Goal: Task Accomplishment & Management: Manage account settings

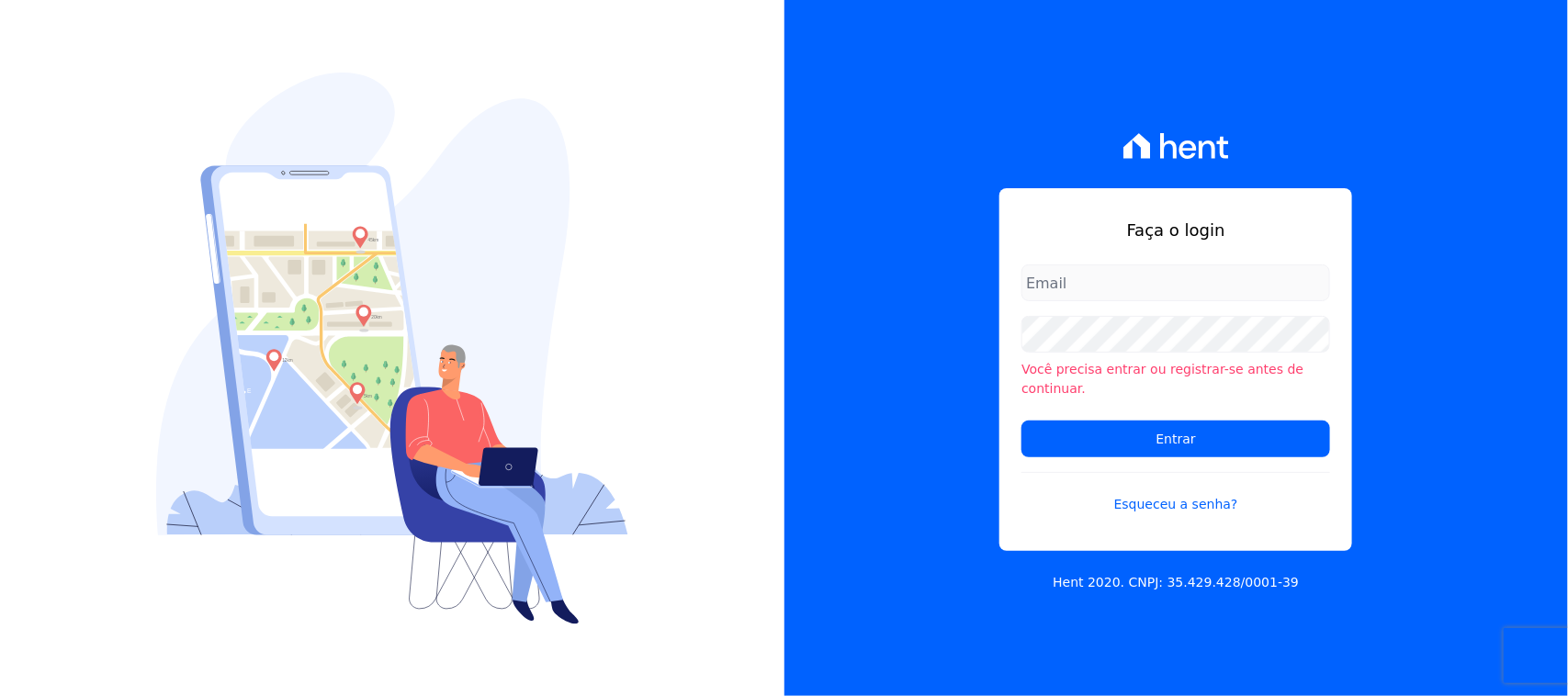
click at [1125, 278] on input "email" at bounding box center [1176, 283] width 309 height 37
type input "[EMAIL_ADDRESS][DOMAIN_NAME]"
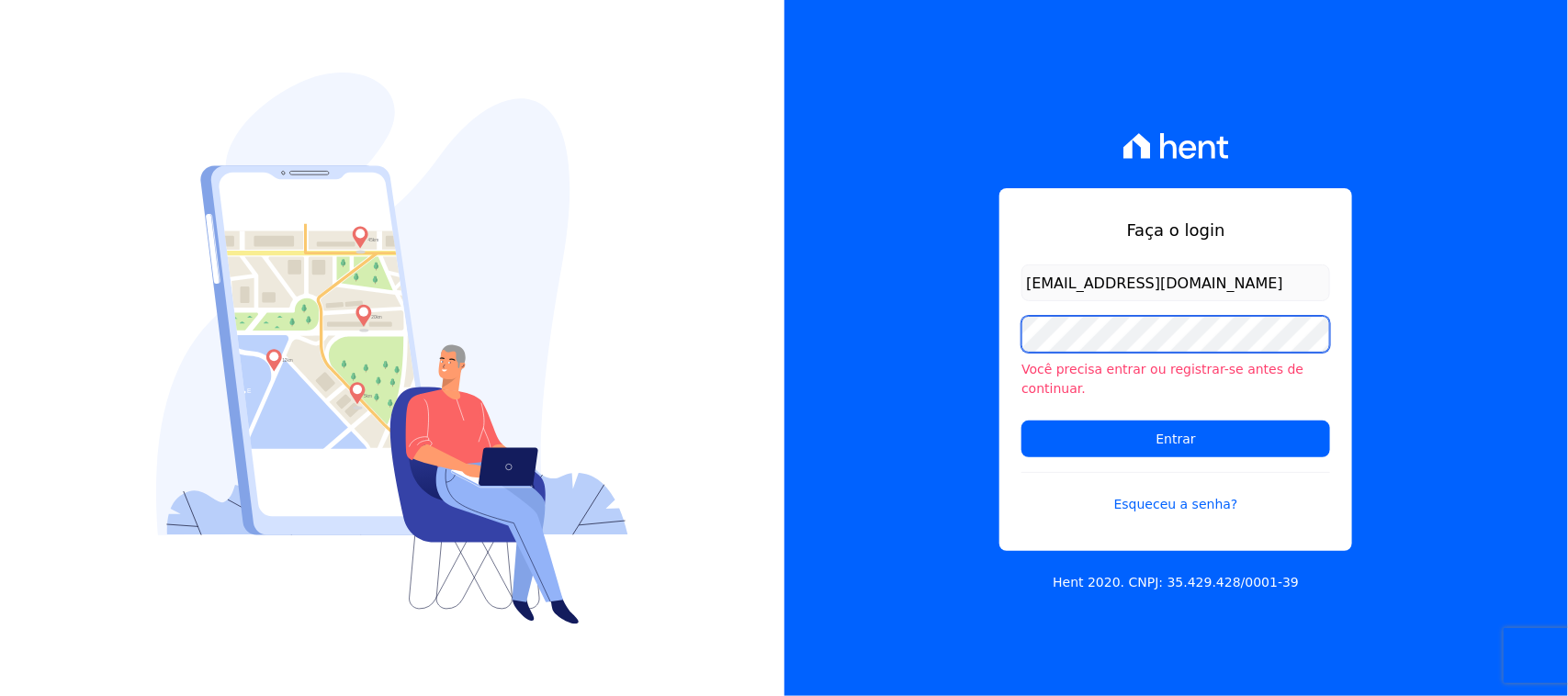
click at [1021, 420] on input "Entrar" at bounding box center [1176, 438] width 309 height 37
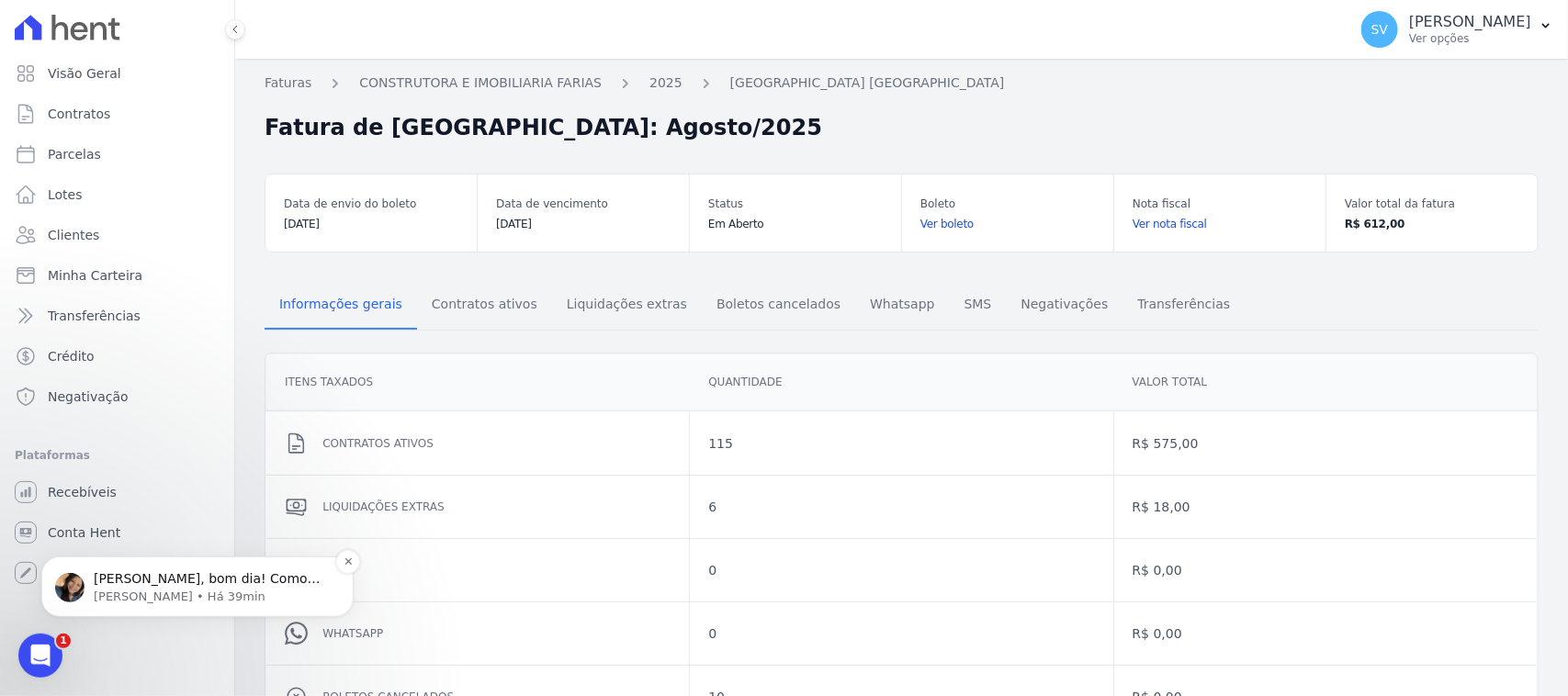
click at [221, 584] on p "[PERSON_NAME], bom dia! Como vai?" at bounding box center [211, 577] width 237 height 18
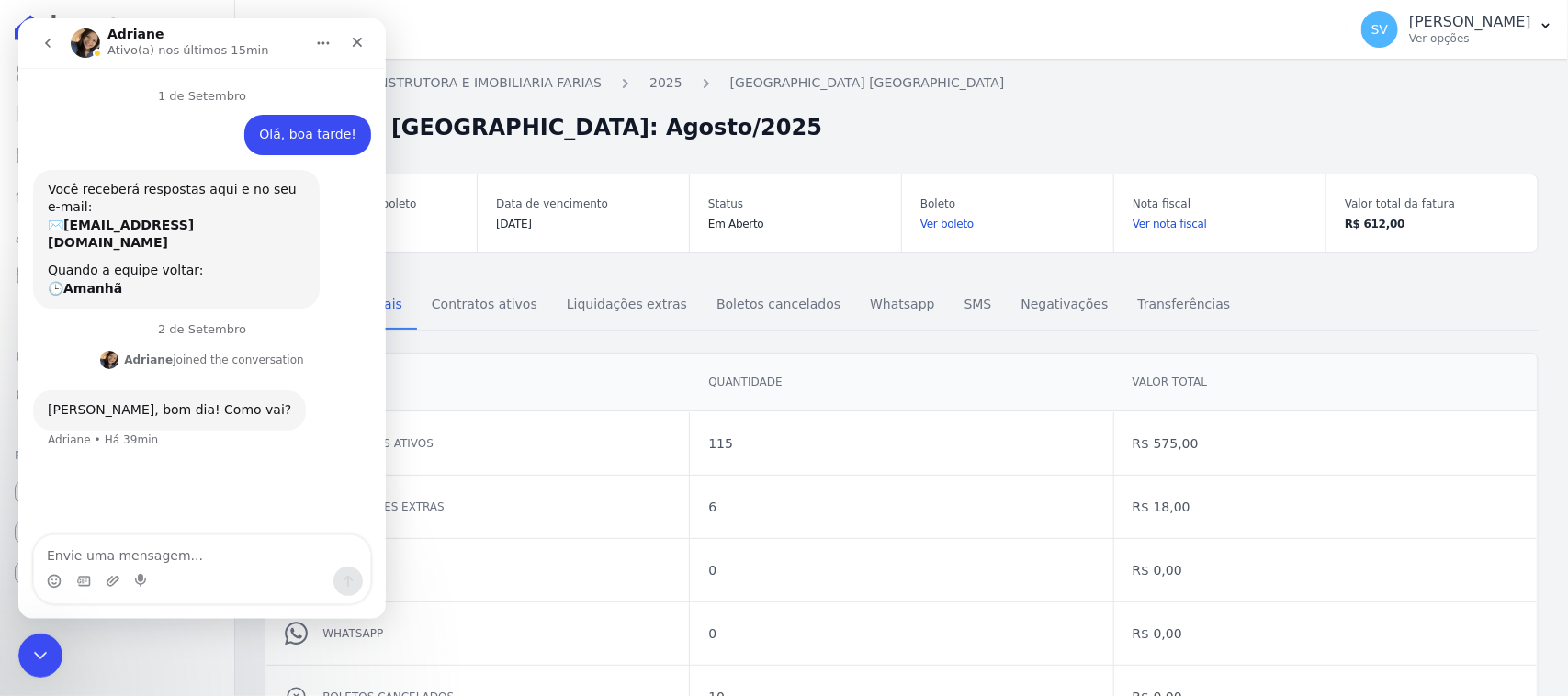
scroll to position [2, 0]
click at [500, 89] on link "CONSTRUTORA E IMOBILIARIA FARIAS" at bounding box center [480, 83] width 242 height 19
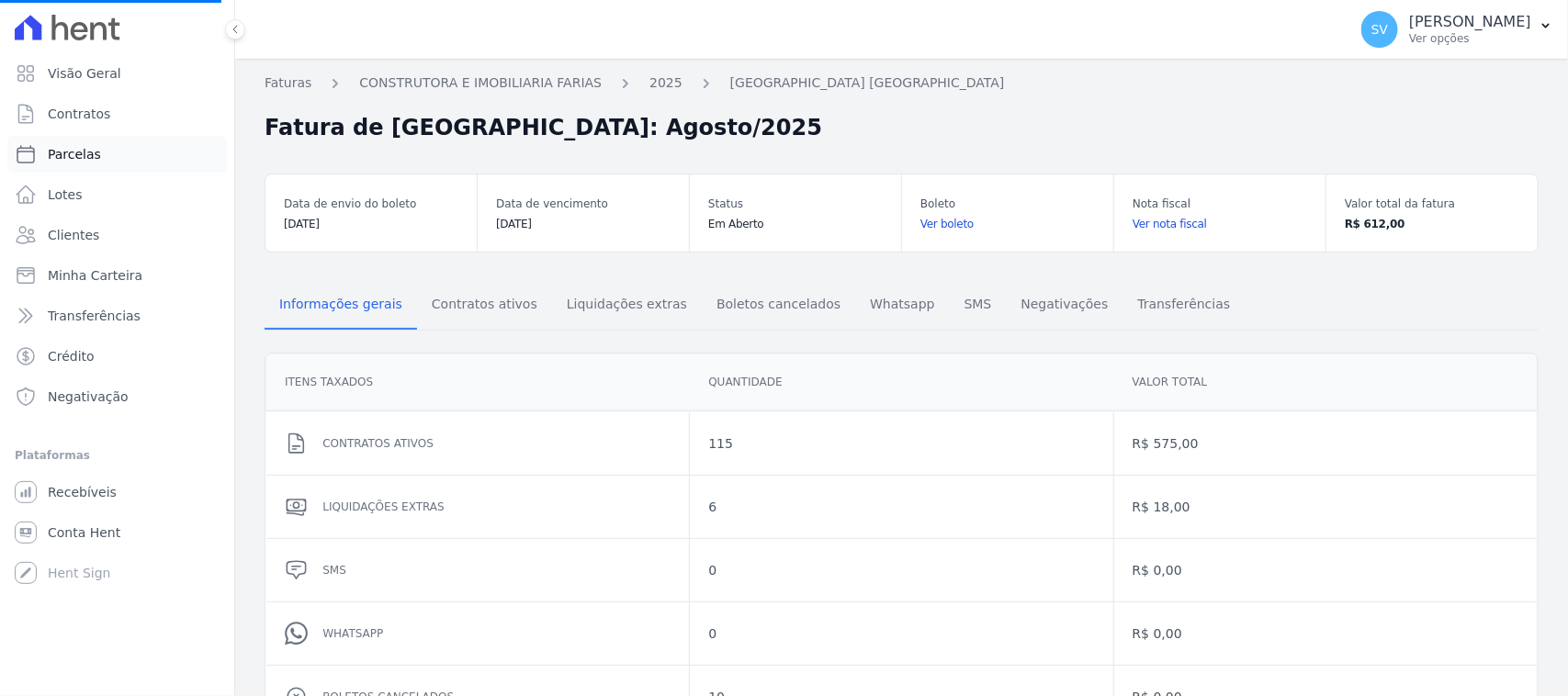
click at [91, 162] on span "Parcelas" at bounding box center [74, 154] width 54 height 18
select select
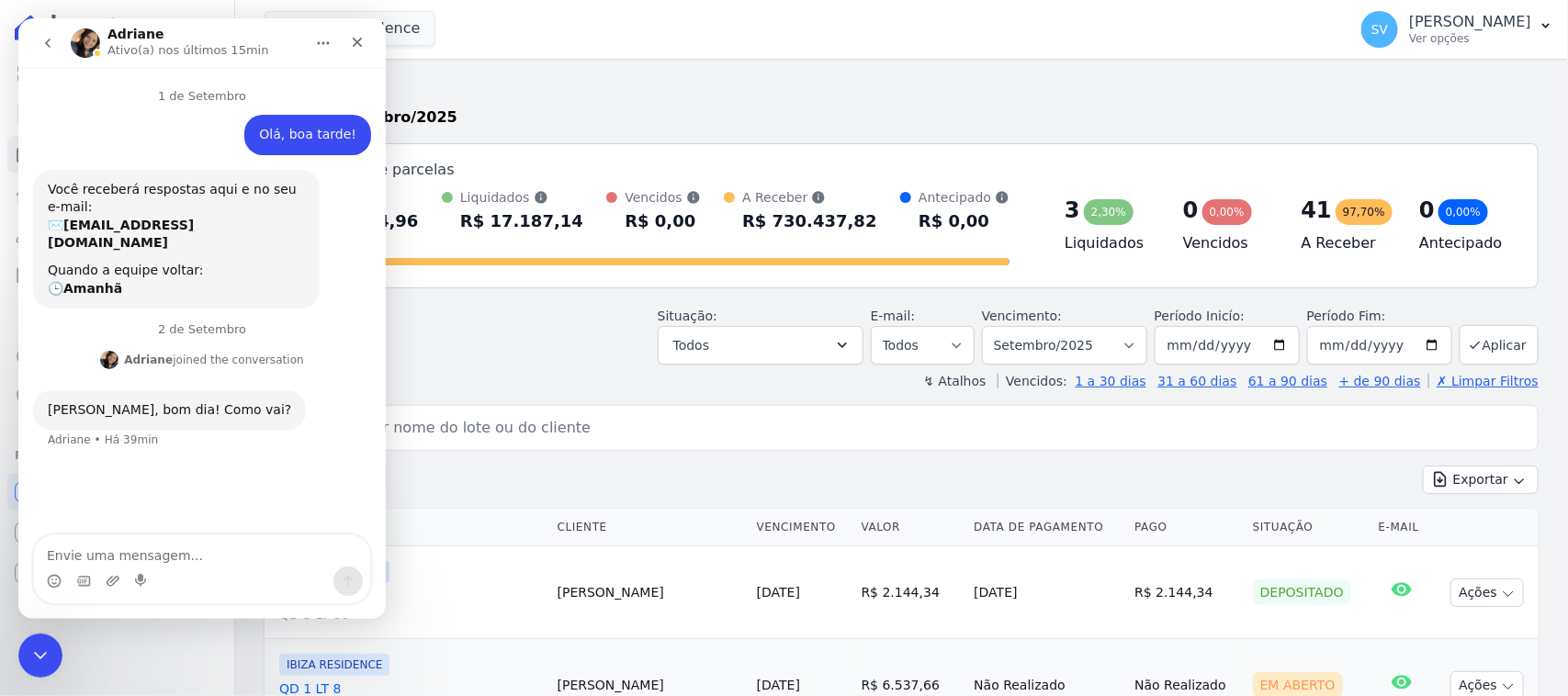
click at [498, 295] on header "Parcelas Todas de Setembro/2025 Posição de parcelas Total Soma das parcelas pag…" at bounding box center [902, 232] width 1274 height 316
click at [361, 39] on icon "Fechar" at bounding box center [357, 42] width 15 height 15
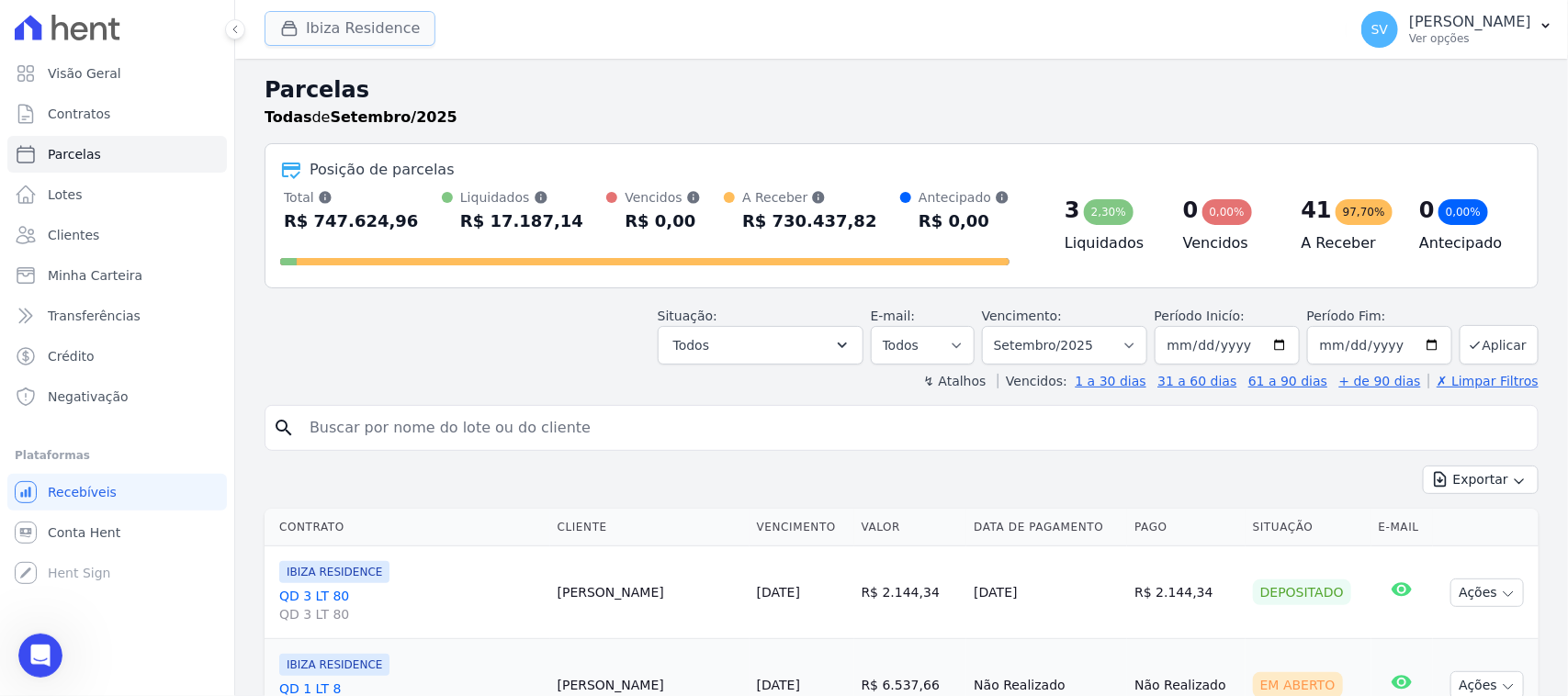
click at [360, 29] on button "Ibiza Residence" at bounding box center [350, 28] width 171 height 35
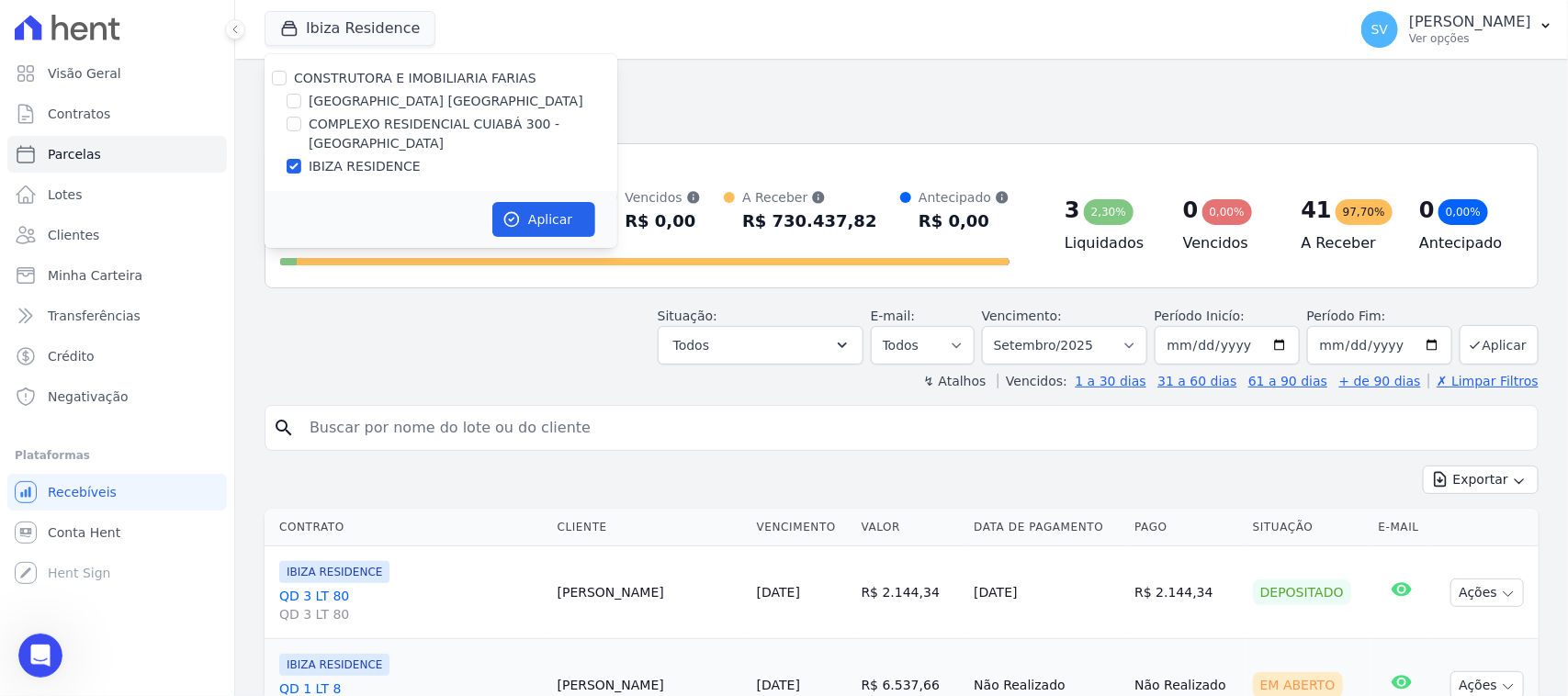
drag, startPoint x: 299, startPoint y: 91, endPoint x: 286, endPoint y: 110, distance: 23.0
click at [299, 92] on div at bounding box center [294, 100] width 15 height 18
click at [289, 97] on input "[GEOGRAPHIC_DATA] [GEOGRAPHIC_DATA]" at bounding box center [294, 101] width 15 height 15
checkbox input "true"
click at [295, 161] on input "IBIZA RESIDENCE" at bounding box center [294, 167] width 15 height 15
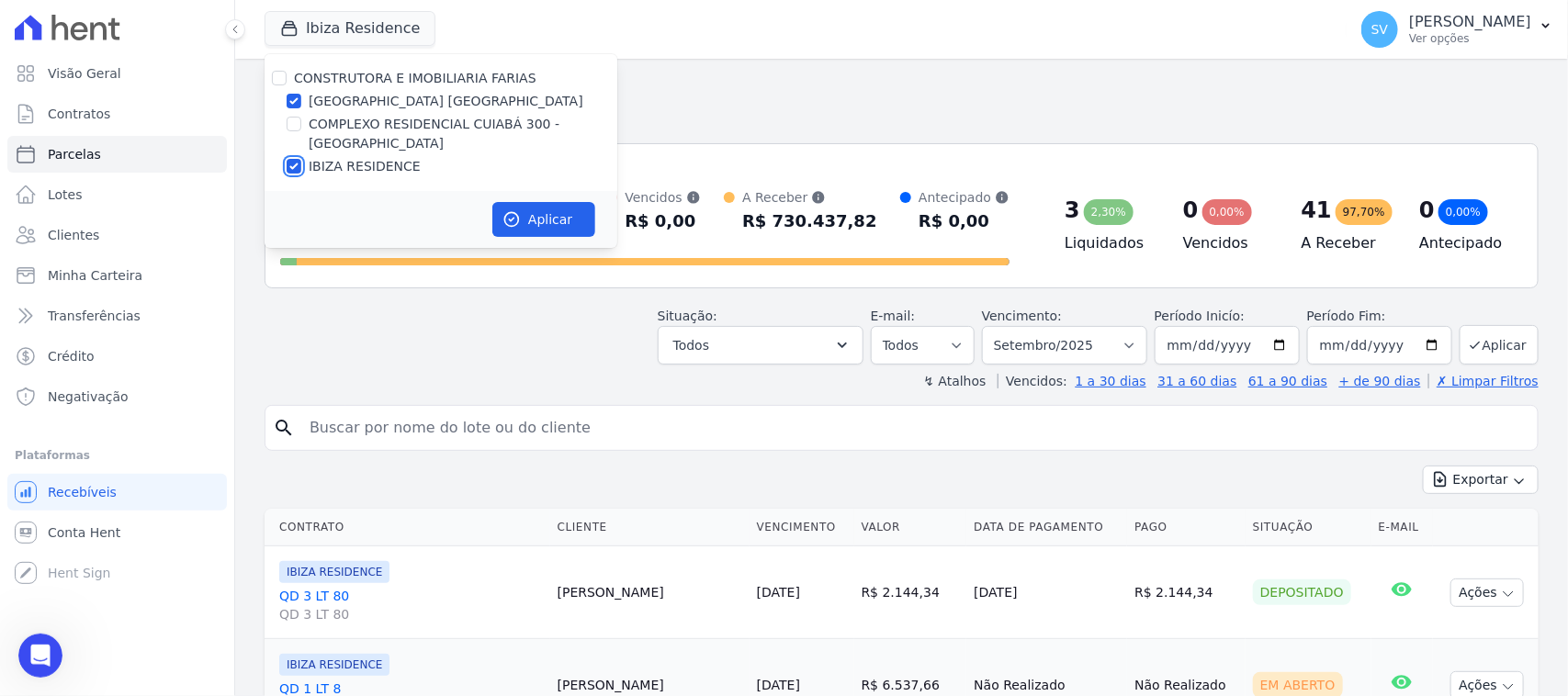
checkbox input "false"
click at [510, 207] on button "Aplicar" at bounding box center [543, 219] width 103 height 35
click at [700, 429] on input "search" at bounding box center [914, 428] width 1232 height 37
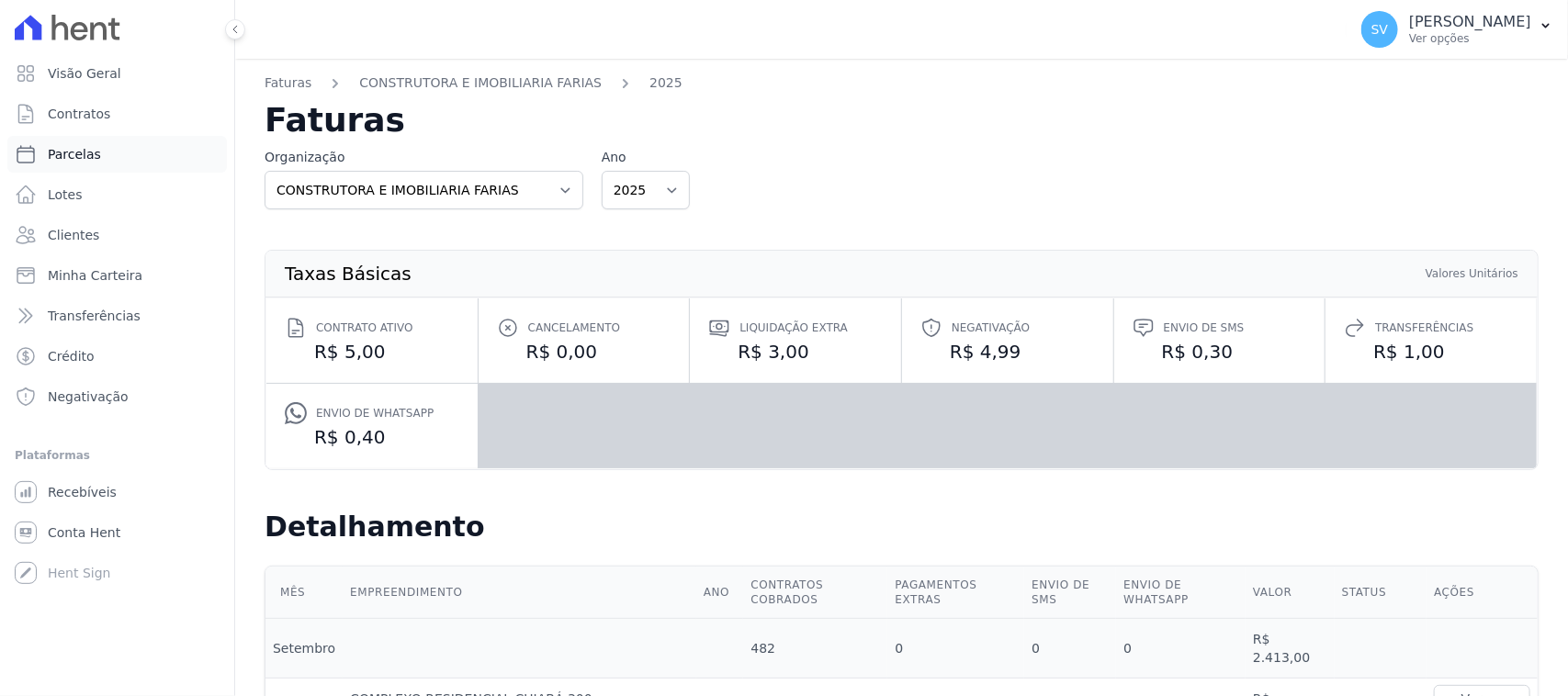
click at [111, 164] on link "Parcelas" at bounding box center [117, 154] width 220 height 37
select select
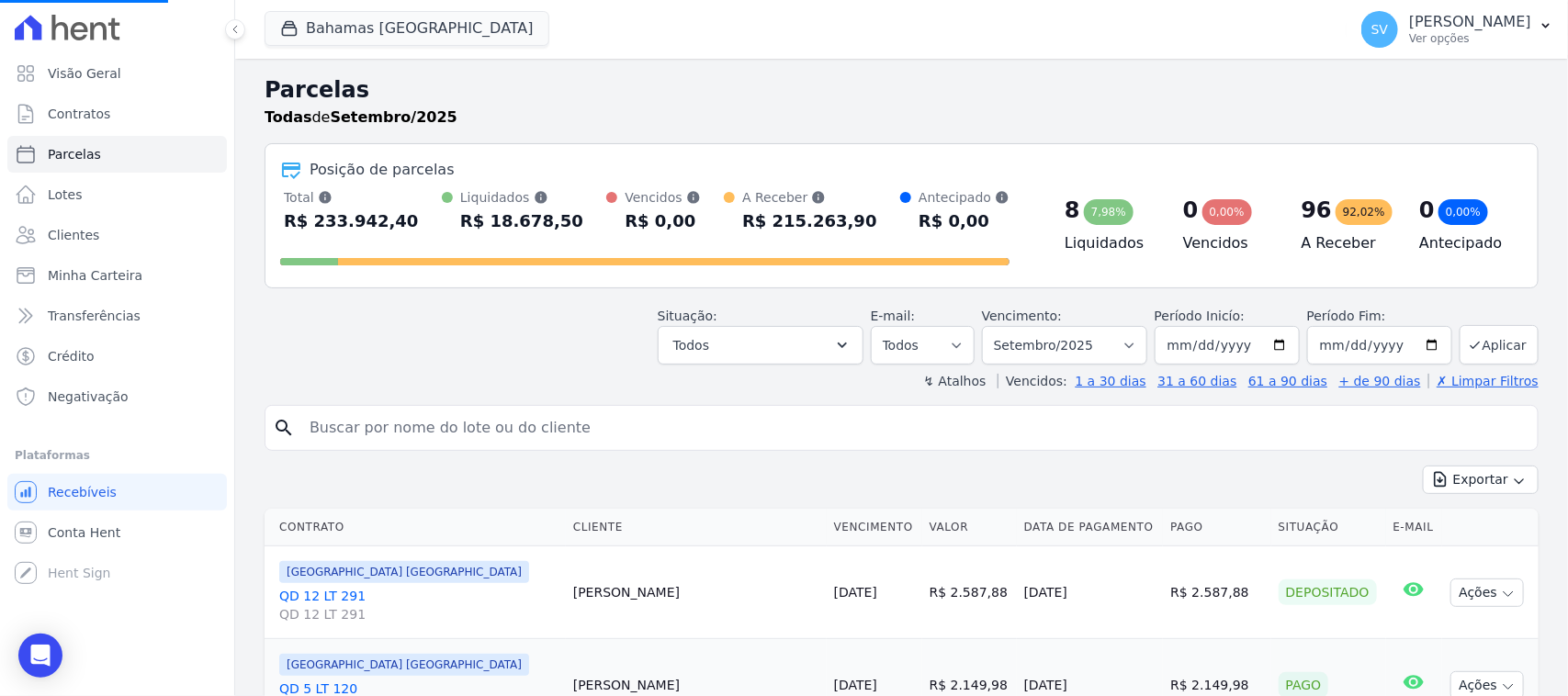
click at [487, 437] on input "search" at bounding box center [914, 428] width 1232 height 37
type input "vanderlei va"
click at [1341, 429] on input "vanderlei va" at bounding box center [914, 428] width 1232 height 37
select select
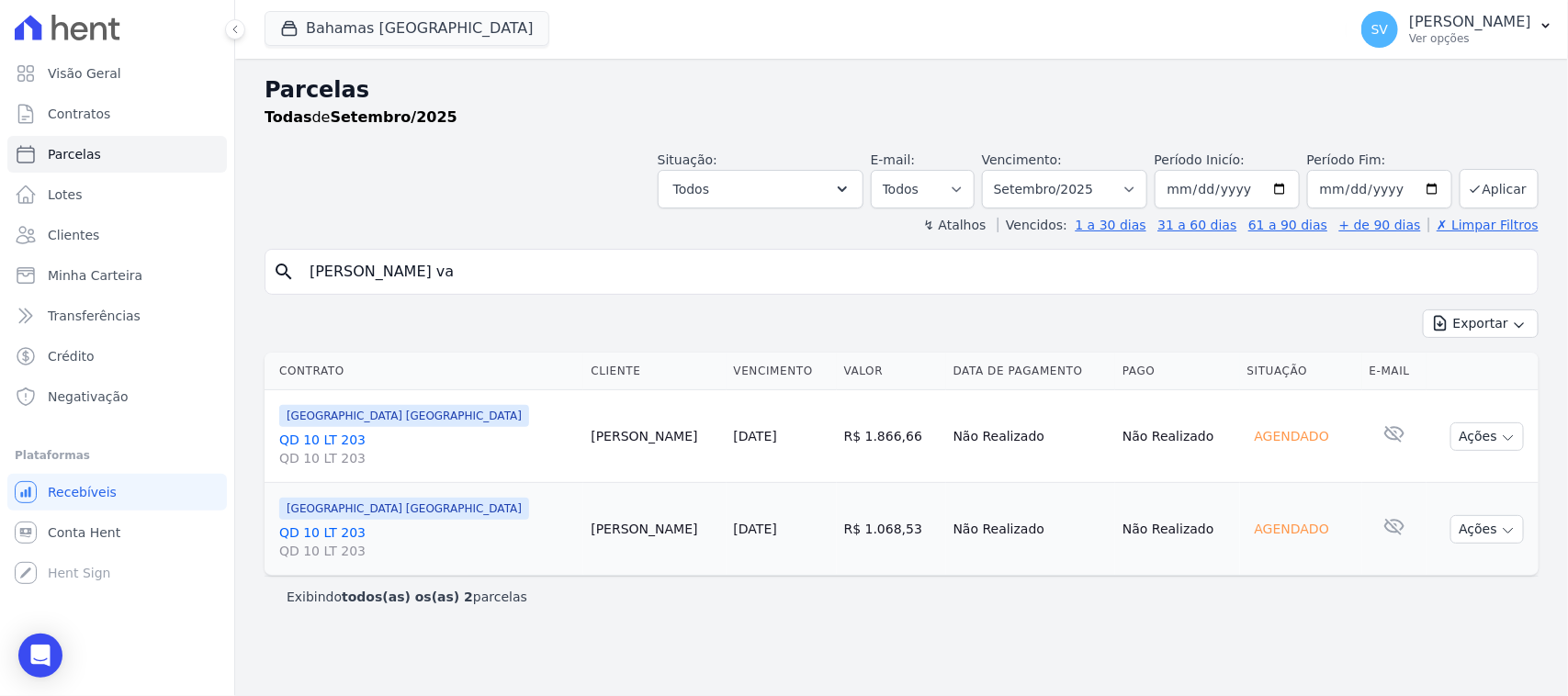
select select
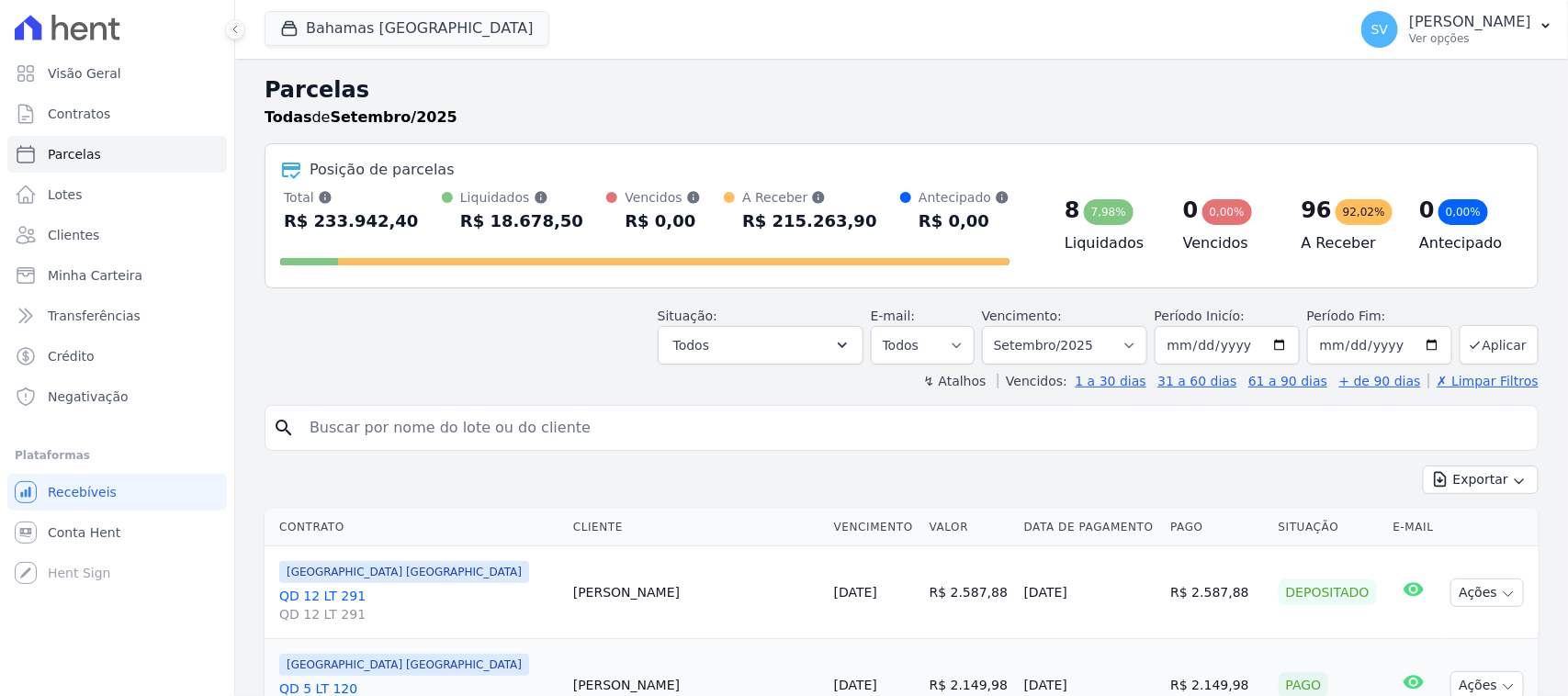
drag, startPoint x: 507, startPoint y: 436, endPoint x: 760, endPoint y: 454, distance: 253.6
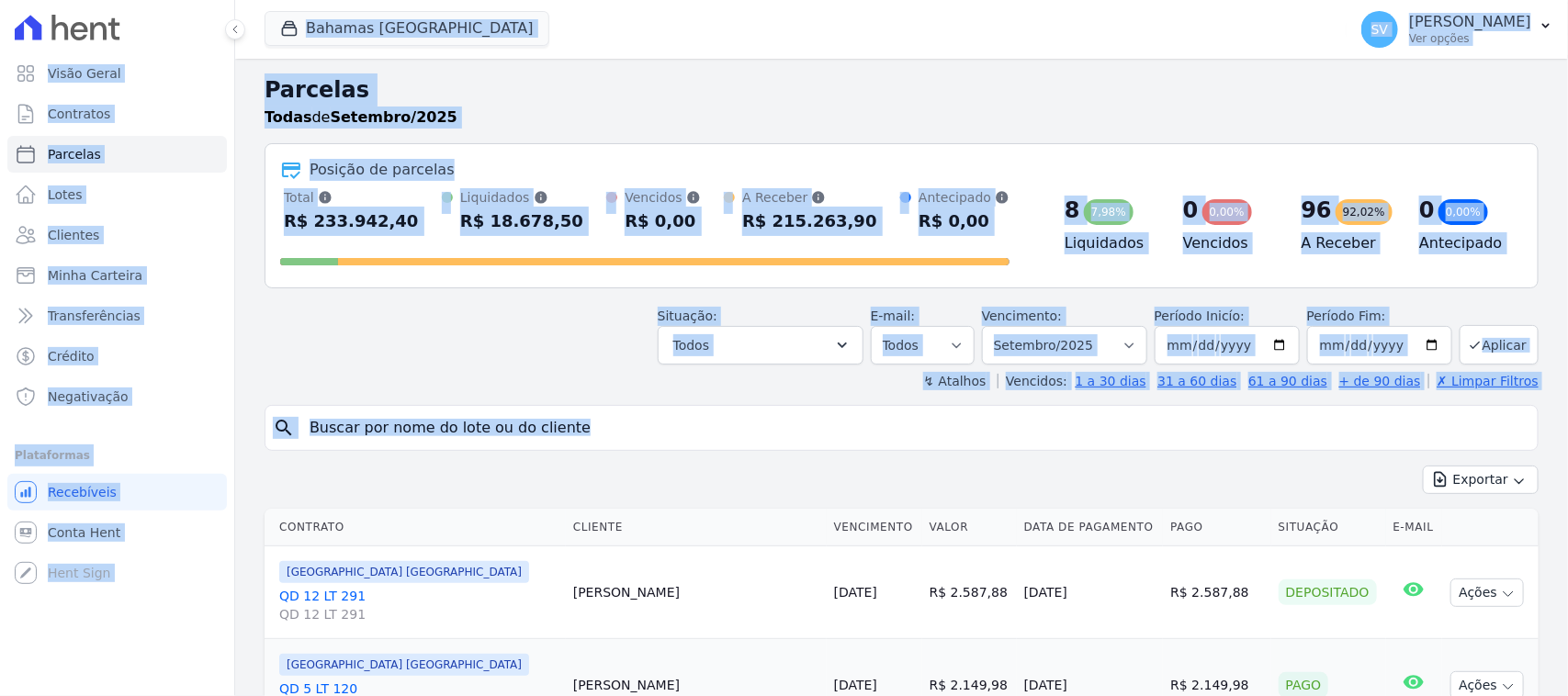
scroll to position [230, 0]
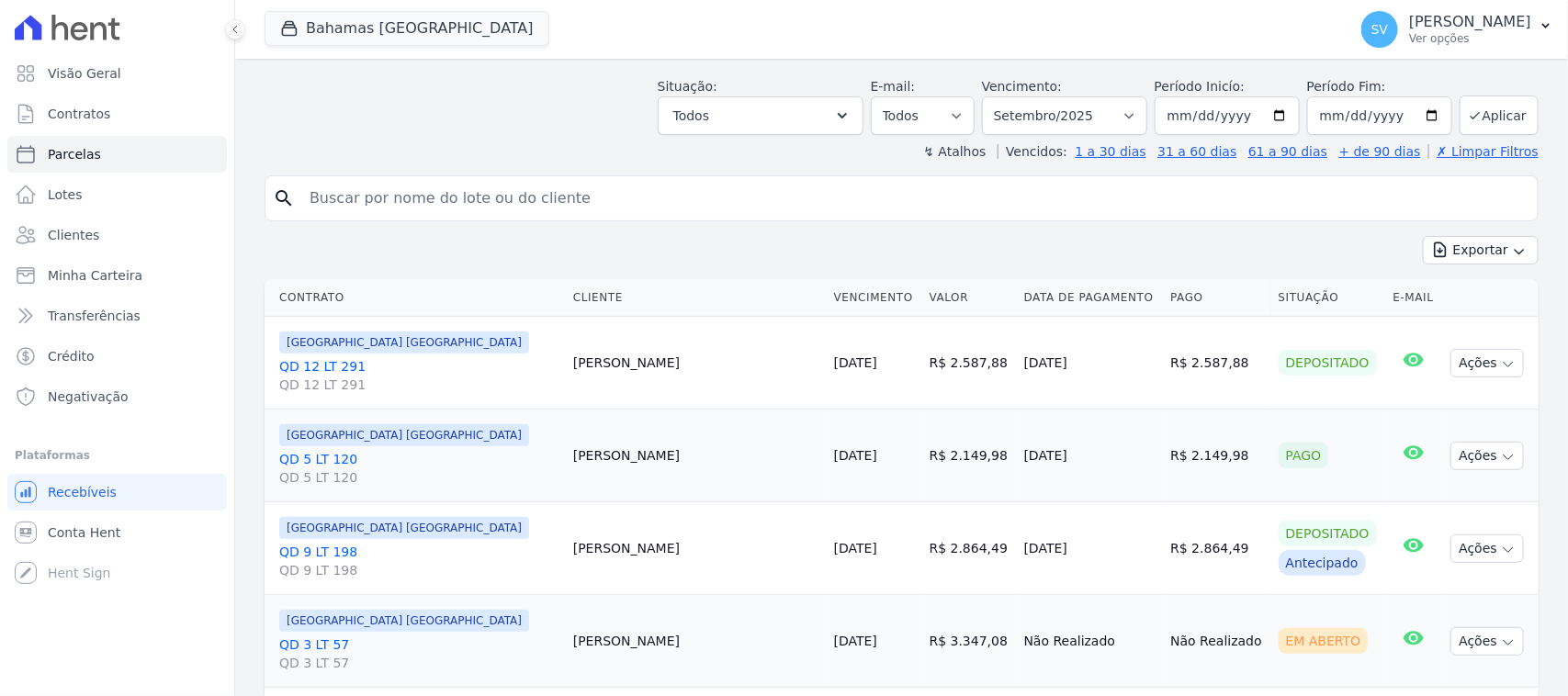
click at [559, 353] on div "[GEOGRAPHIC_DATA] [GEOGRAPHIC_DATA]" at bounding box center [418, 342] width 279 height 22
click at [706, 185] on input "search" at bounding box center [914, 198] width 1232 height 37
type input "Vanderlei Valério de Lima"
select select
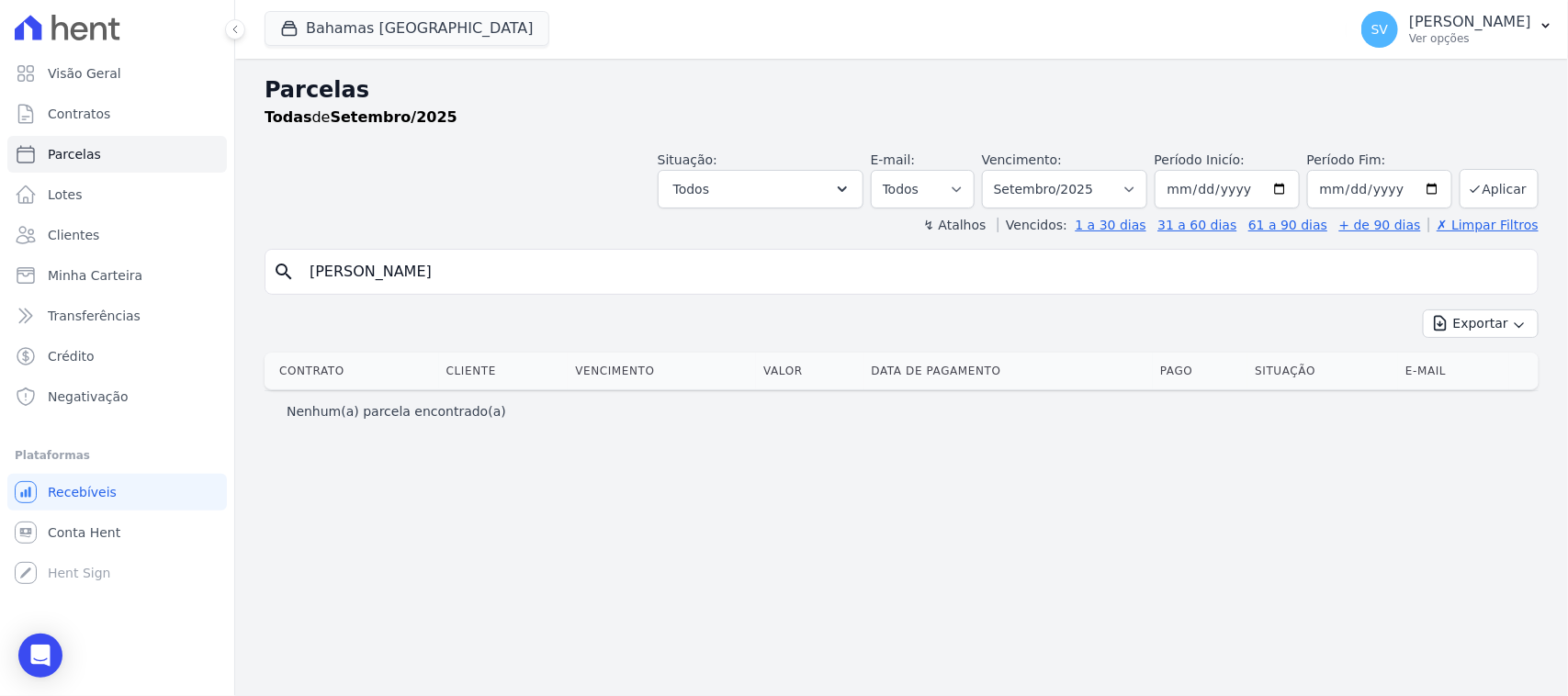
drag, startPoint x: 398, startPoint y: 267, endPoint x: 410, endPoint y: 282, distance: 19.2
click at [400, 271] on input "Vanderlei Valério de Lima" at bounding box center [914, 271] width 1232 height 37
type input "Vanderlei Valerio de Lima"
select select
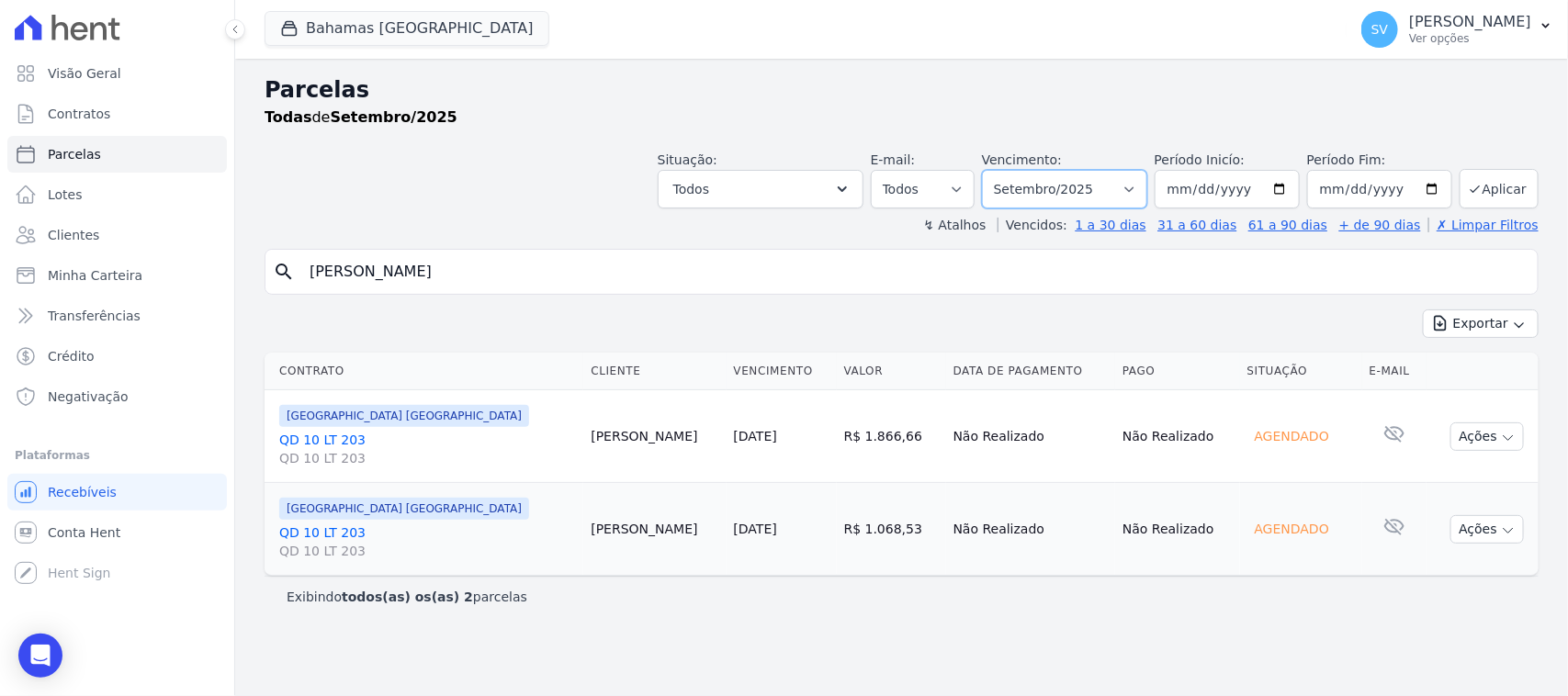
click at [1077, 181] on select "Filtrar por período ──────── Todos os meses Outubro/2022 Novembro/2022 Dezembro…" at bounding box center [1064, 188] width 165 height 39
select select "08/2025"
click at [1005, 170] on select "Filtrar por período ──────── Todos os meses Outubro/2022 Novembro/2022 Dezembro…" at bounding box center [1064, 188] width 165 height 39
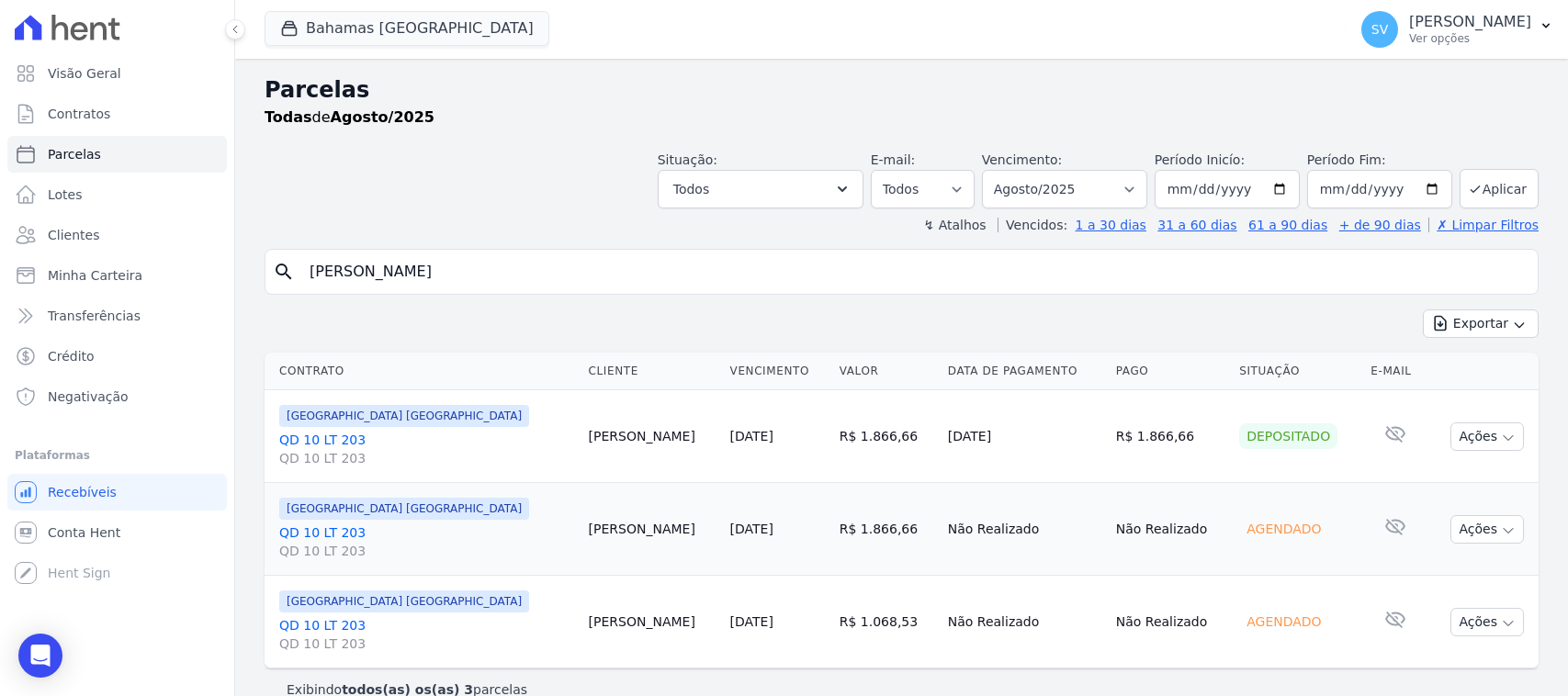
select select
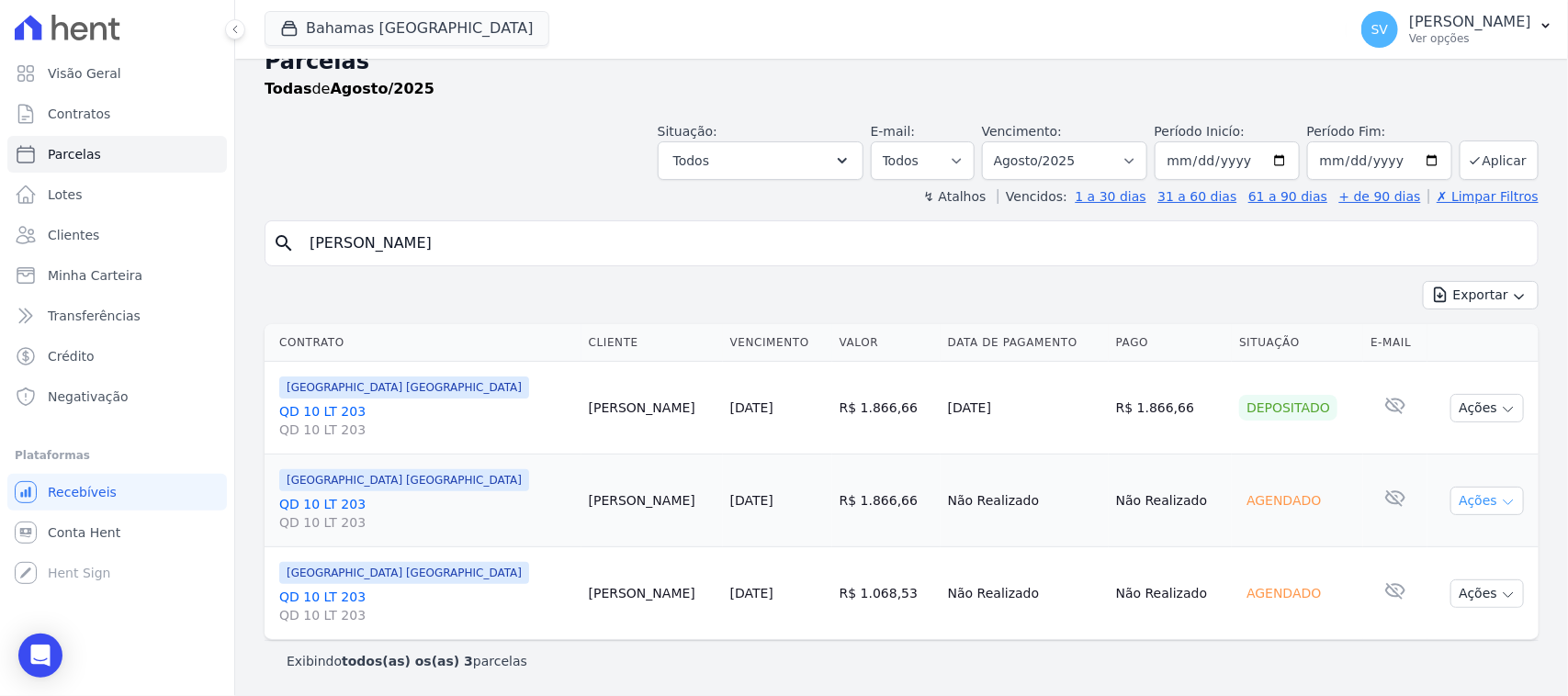
click at [1468, 505] on button "Ações" at bounding box center [1487, 501] width 74 height 28
click at [1333, 275] on div "search Vanderlei Valerio de Lima Exportar Exportar PDF Exportar CSV Contrato Cl…" at bounding box center [902, 449] width 1274 height 461
click at [1479, 597] on button "Ações" at bounding box center [1487, 593] width 74 height 28
click at [1243, 313] on div "Exportar Exportar PDF Exportar CSV" at bounding box center [902, 301] width 1274 height 43
drag, startPoint x: 1113, startPoint y: 157, endPoint x: 1108, endPoint y: 168, distance: 12.1
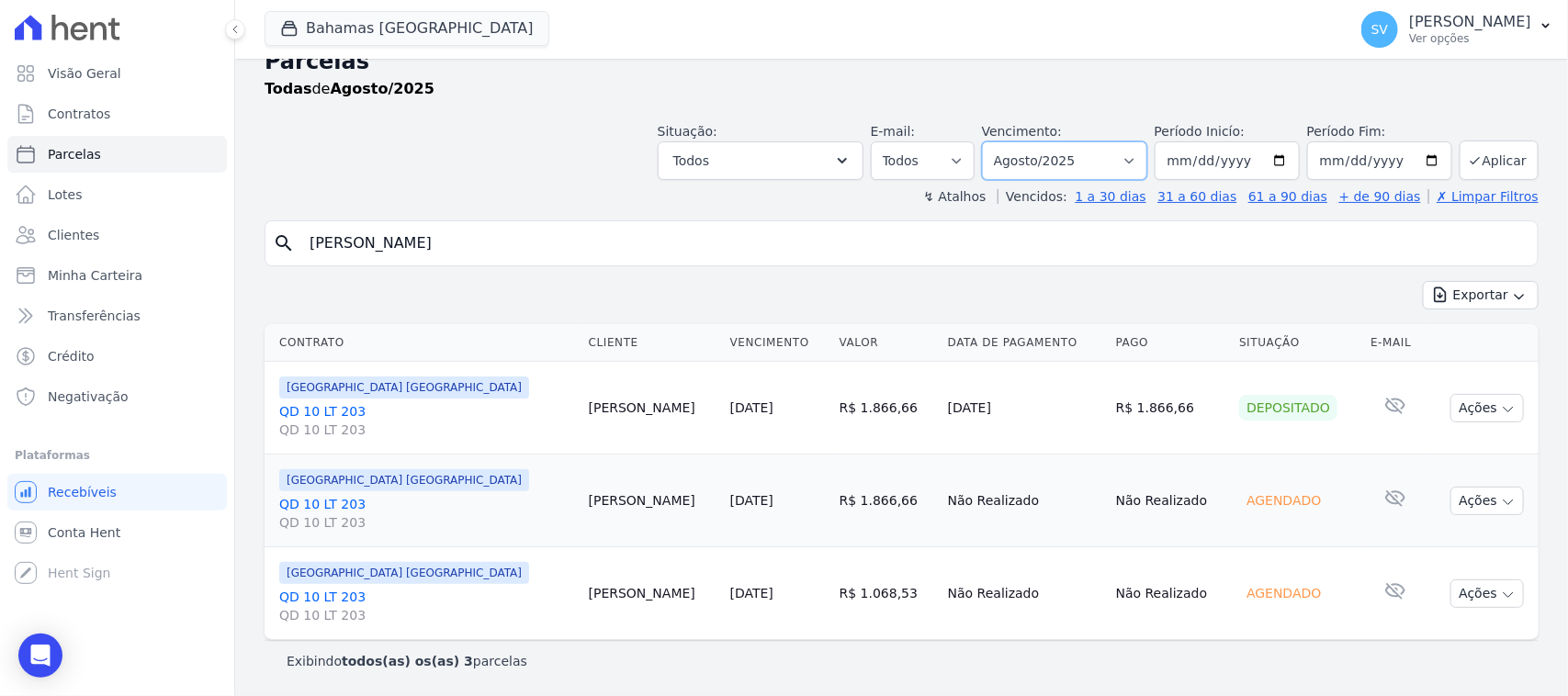
click at [1112, 168] on select "Filtrar por período ──────── Todos os meses Outubro/2022 Novembro/2022 Dezembro…" at bounding box center [1064, 160] width 165 height 39
click at [988, 141] on select "Filtrar por período ──────── Todos os meses Outubro/2022 Novembro/2022 Dezembro…" at bounding box center [1064, 160] width 165 height 39
click at [1077, 161] on select "Filtrar por período ──────── Todos os meses Outubro/2022 Novembro/2022 Dezembro…" at bounding box center [1064, 160] width 165 height 39
select select "09/2025"
click at [988, 141] on select "Filtrar por período ──────── Todos os meses Outubro/2022 Novembro/2022 Dezembro…" at bounding box center [1064, 160] width 165 height 39
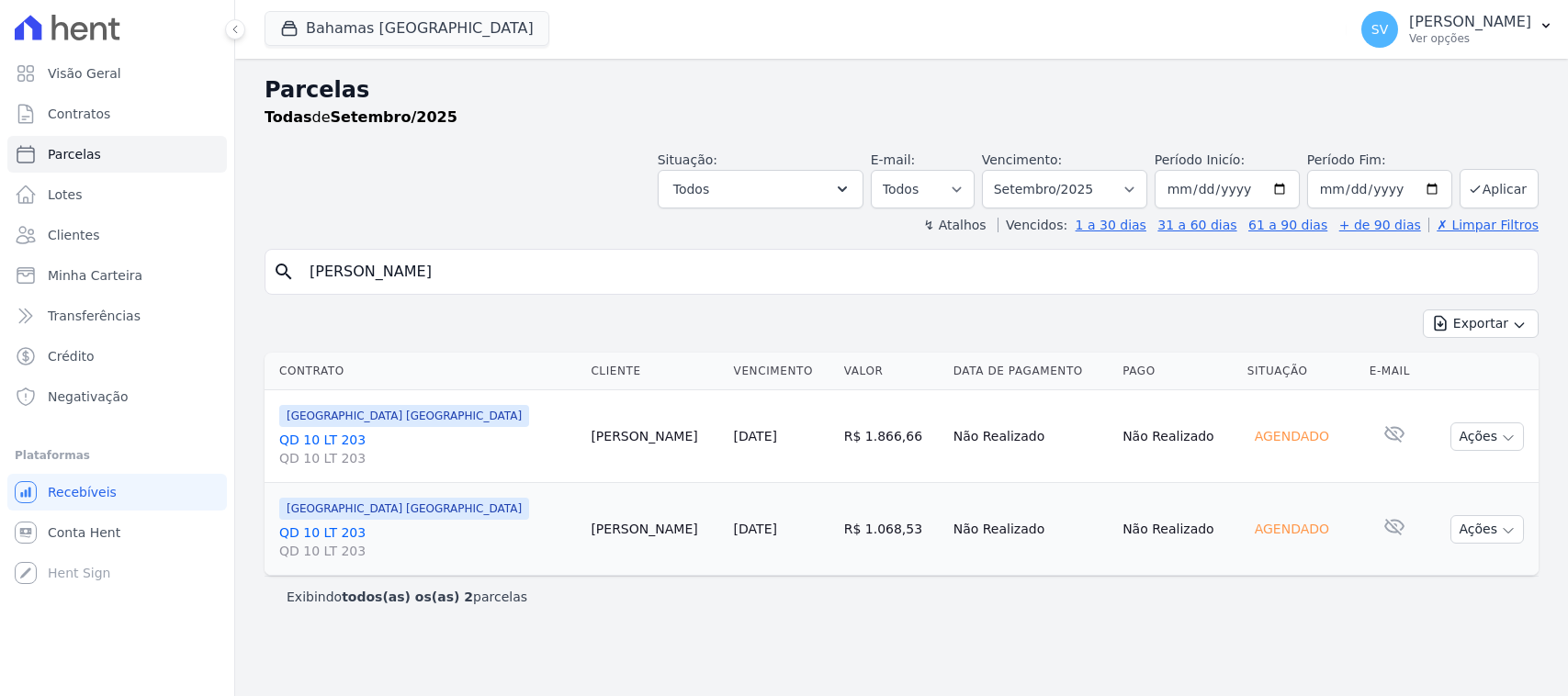
select select
click at [1054, 186] on select "[GEOGRAPHIC_DATA] por período ──────── Todos os meses Outubro/2022 Novembro/202…" at bounding box center [1064, 188] width 165 height 39
select select "08/2025"
click at [1005, 170] on select "[GEOGRAPHIC_DATA] por período ──────── Todos os meses Outubro/2022 Novembro/202…" at bounding box center [1064, 188] width 165 height 39
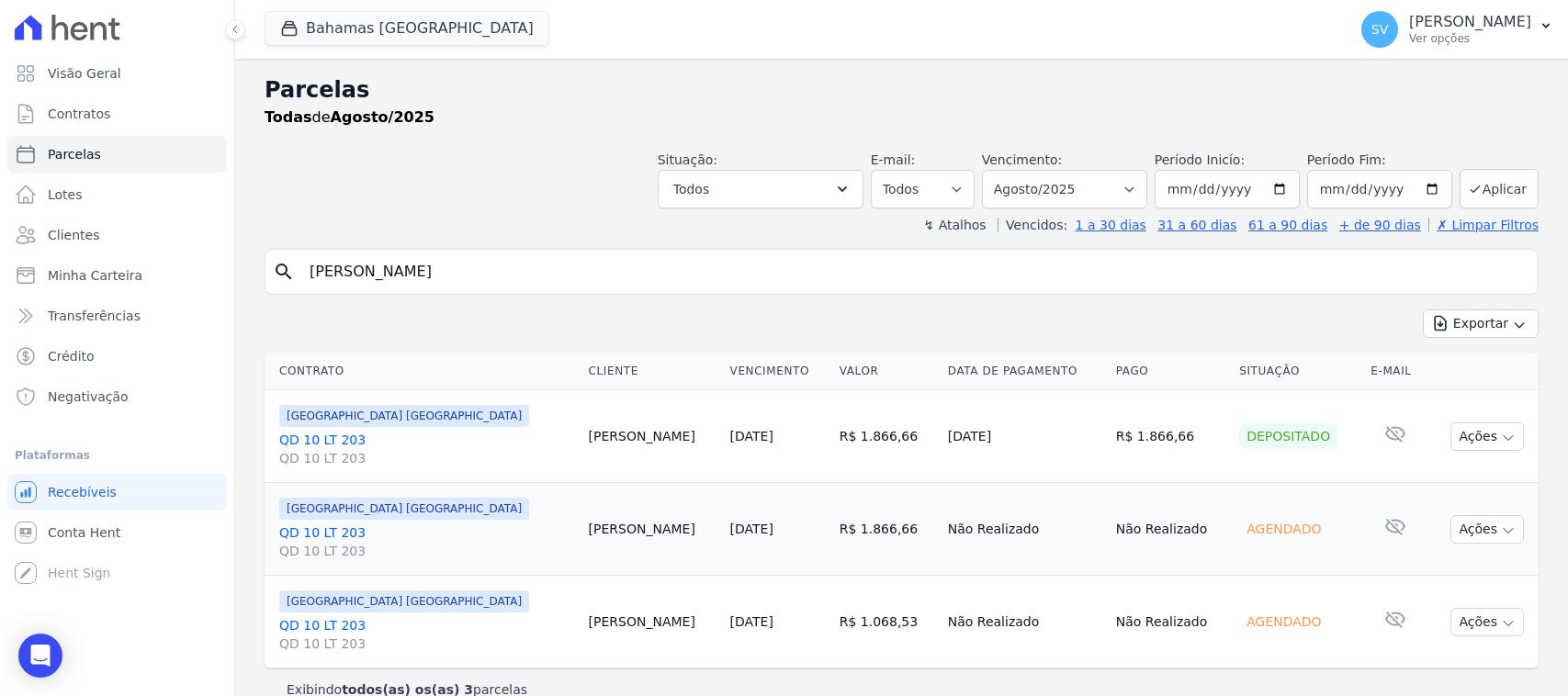
select select
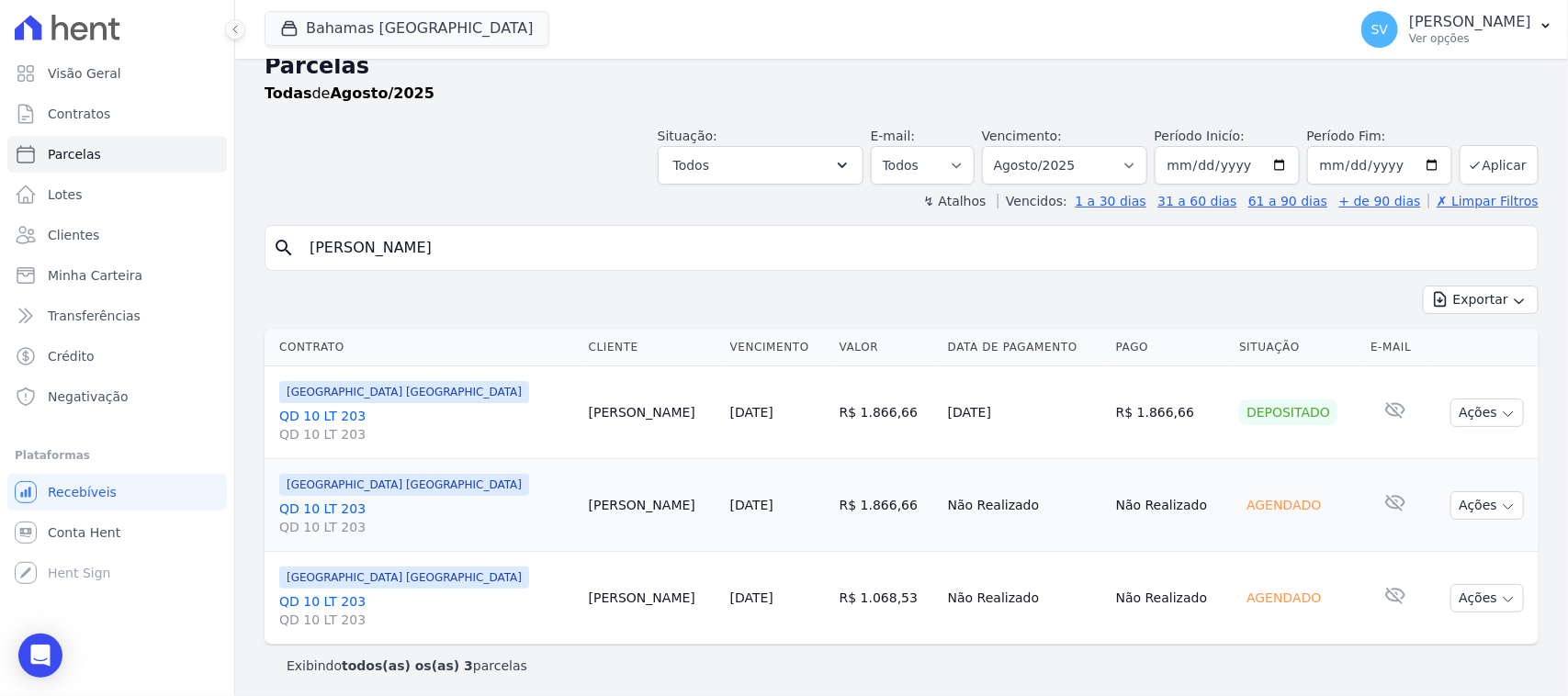
scroll to position [29, 0]
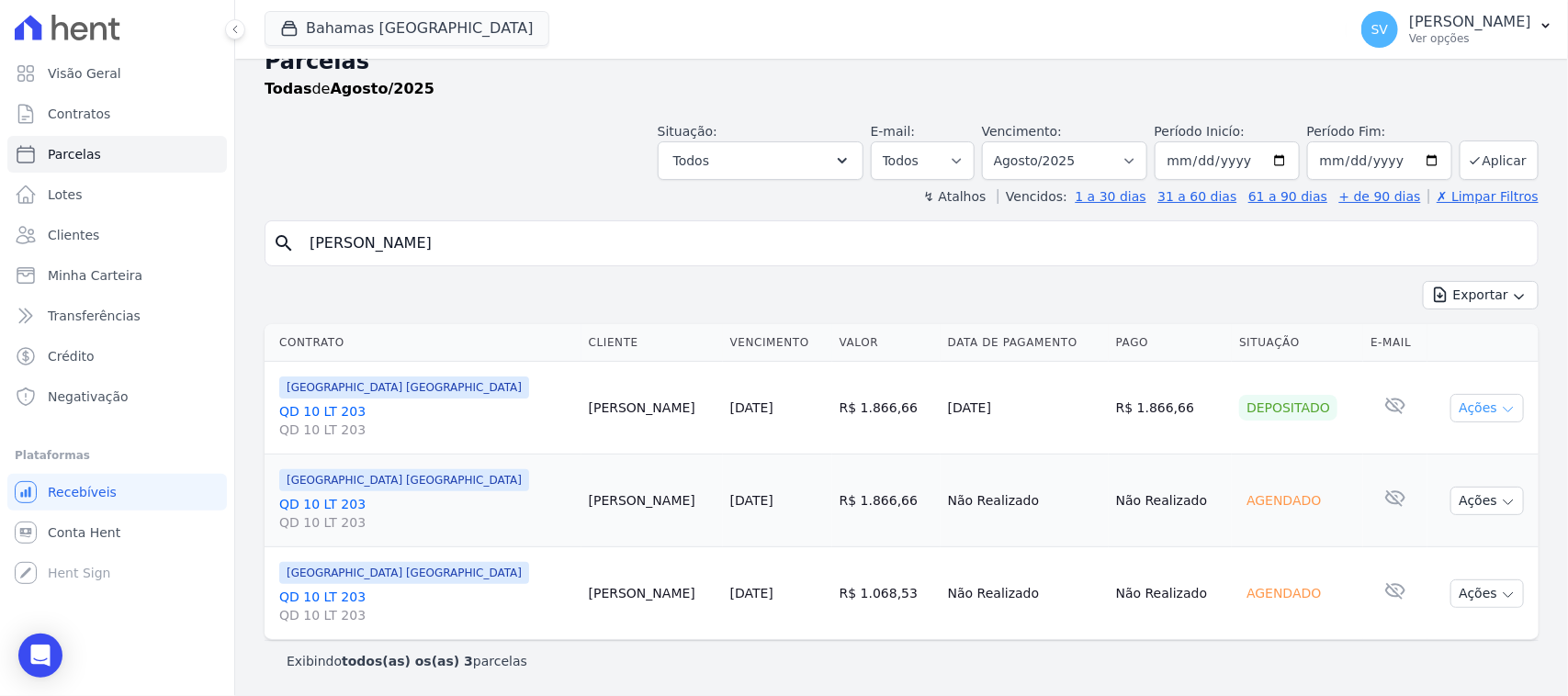
click at [1450, 406] on button "Ações" at bounding box center [1487, 408] width 74 height 28
click at [1256, 267] on div "search Vanderlei Valerio de Lima Exportar Exportar PDF Exportar CSV Contrato Cl…" at bounding box center [902, 450] width 1274 height 461
click at [1462, 487] on button "Ações" at bounding box center [1487, 501] width 74 height 28
click at [1369, 309] on div "Exportar Exportar PDF Exportar CSV" at bounding box center [902, 301] width 1274 height 43
click at [1059, 165] on select "Filtrar por período ──────── Todos os meses Outubro/2022 Novembro/2022 Dezembro…" at bounding box center [1064, 160] width 165 height 39
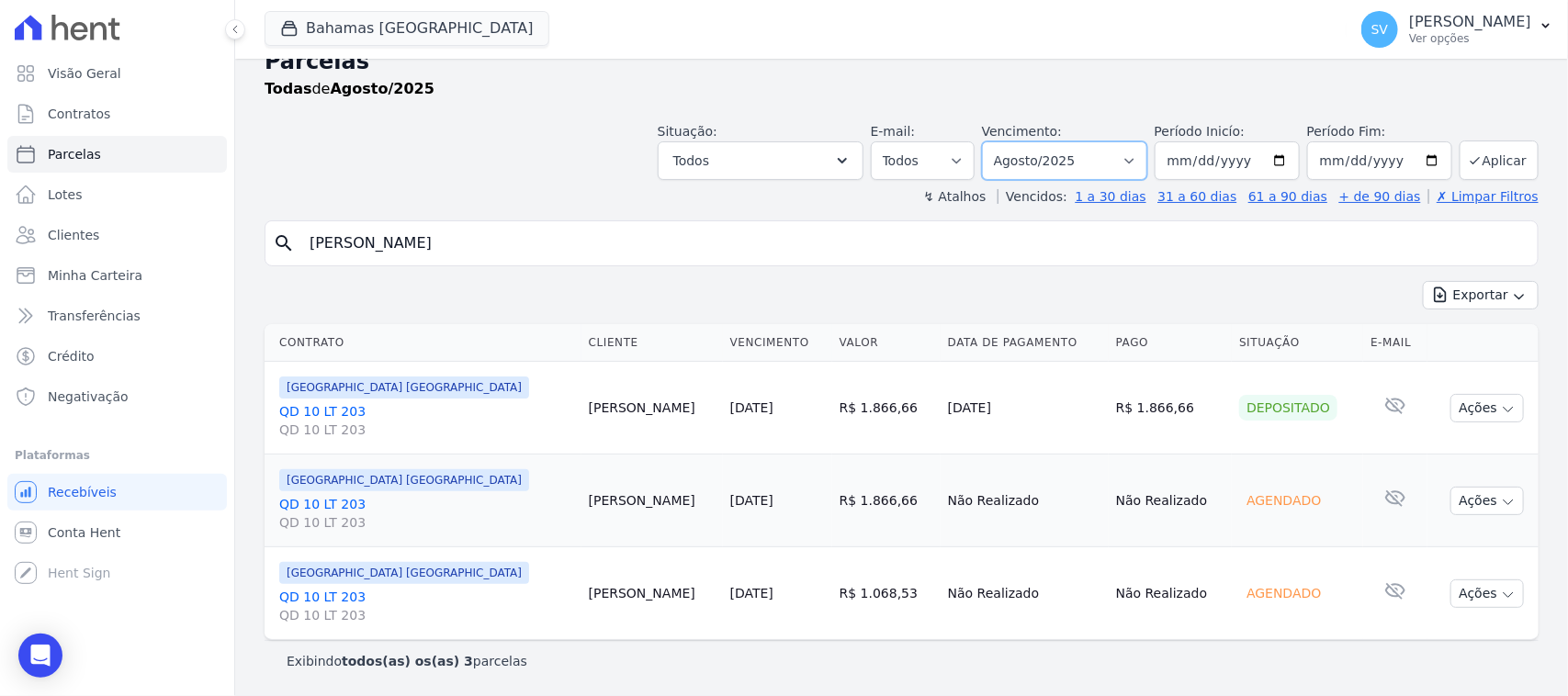
select select "09/2025"
click at [988, 141] on select "Filtrar por período ──────── Todos os meses Outubro/2022 Novembro/2022 Dezembro…" at bounding box center [1064, 160] width 165 height 39
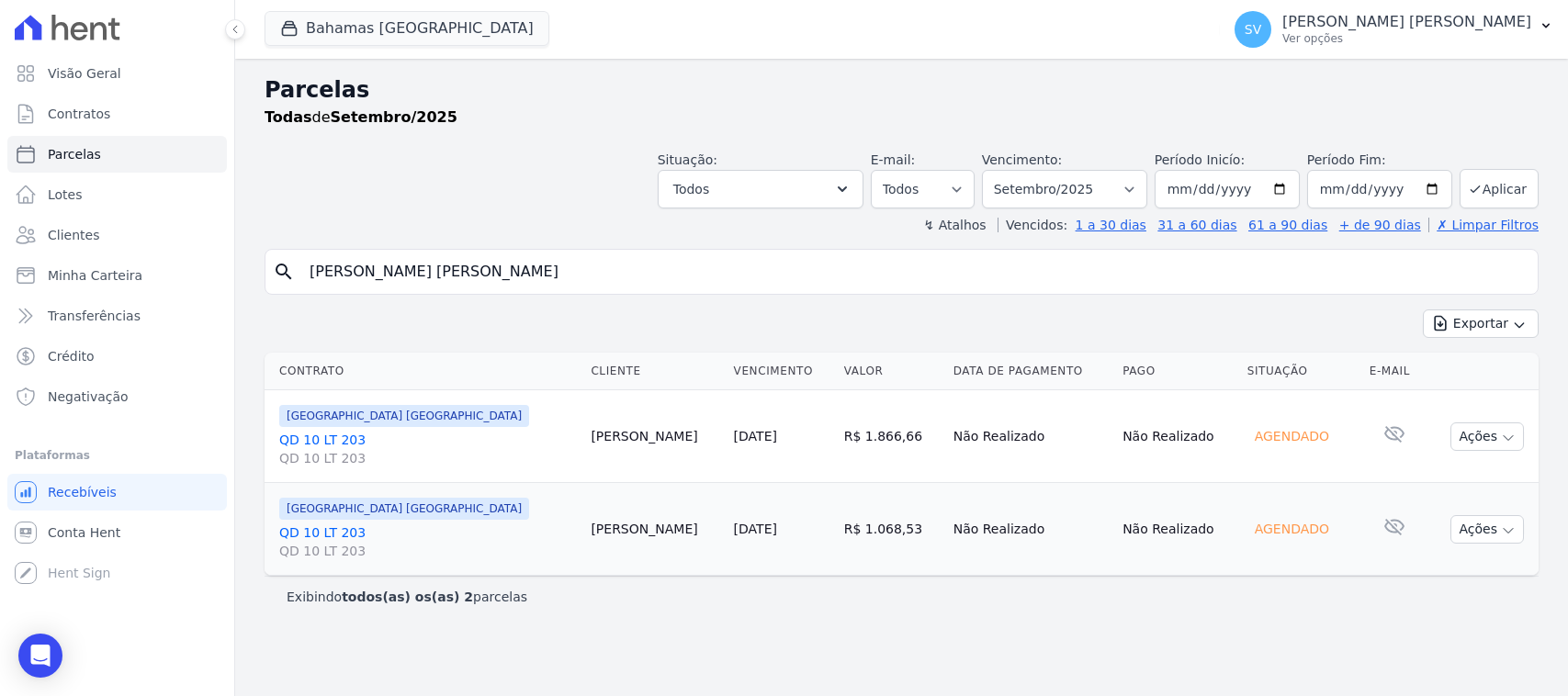
select select
click at [776, 280] on input "[PERSON_NAME] [PERSON_NAME]" at bounding box center [914, 271] width 1232 height 37
drag, startPoint x: 776, startPoint y: 280, endPoint x: 262, endPoint y: 287, distance: 514.0
click at [258, 299] on div "Parcelas Todas de Setembro/2025 Situação: Agendado Em Aberto Pago Processando C…" at bounding box center [902, 377] width 1332 height 637
type input "[PERSON_NAME] [PERSON_NAME]"
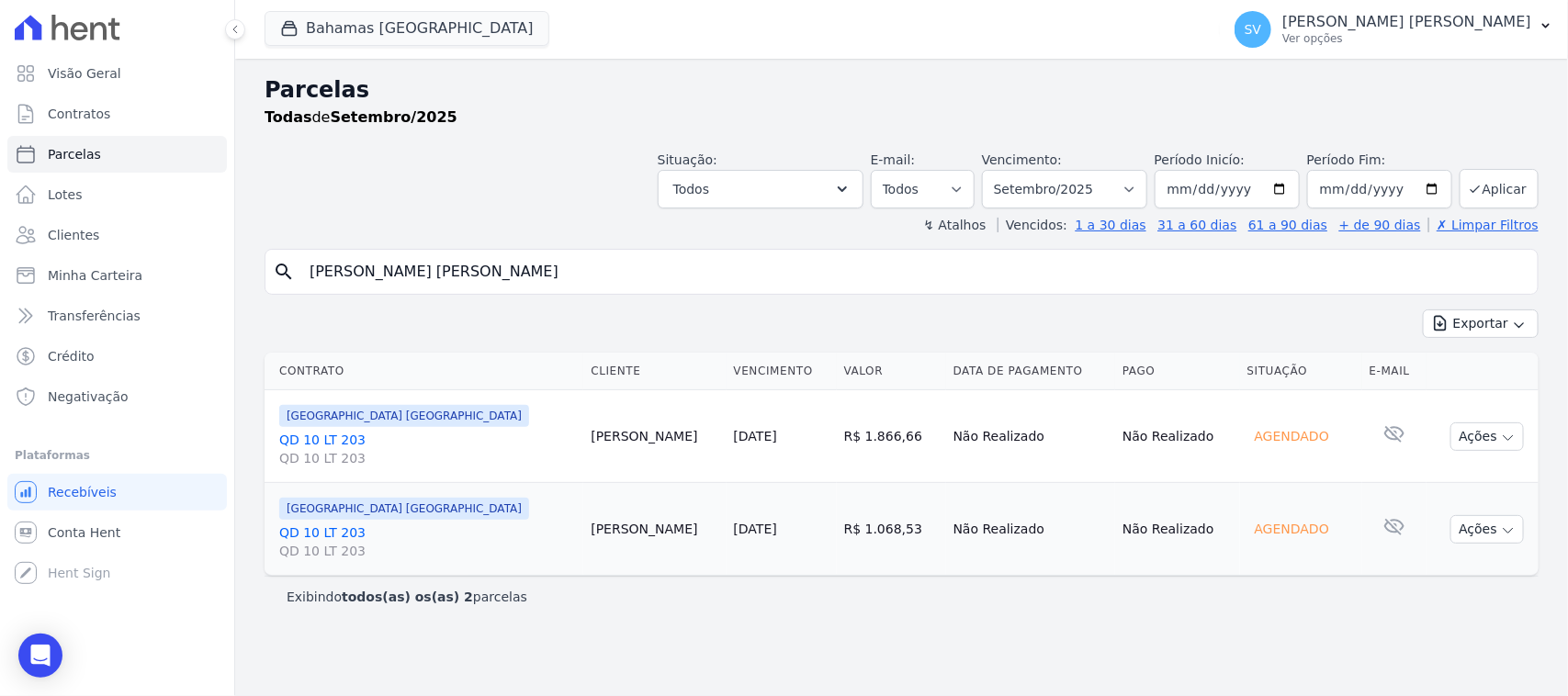
select select
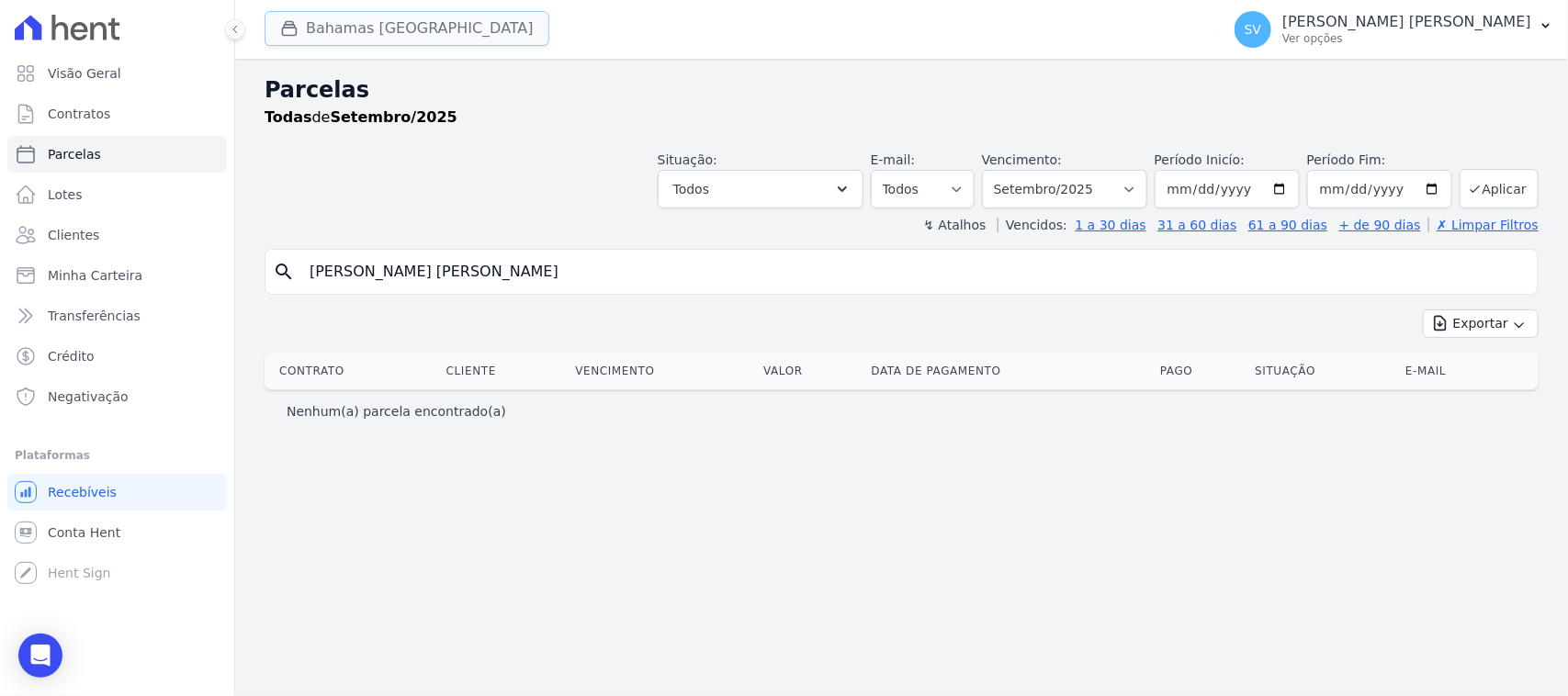
click at [429, 43] on button "Bahamas [GEOGRAPHIC_DATA]" at bounding box center [407, 28] width 285 height 35
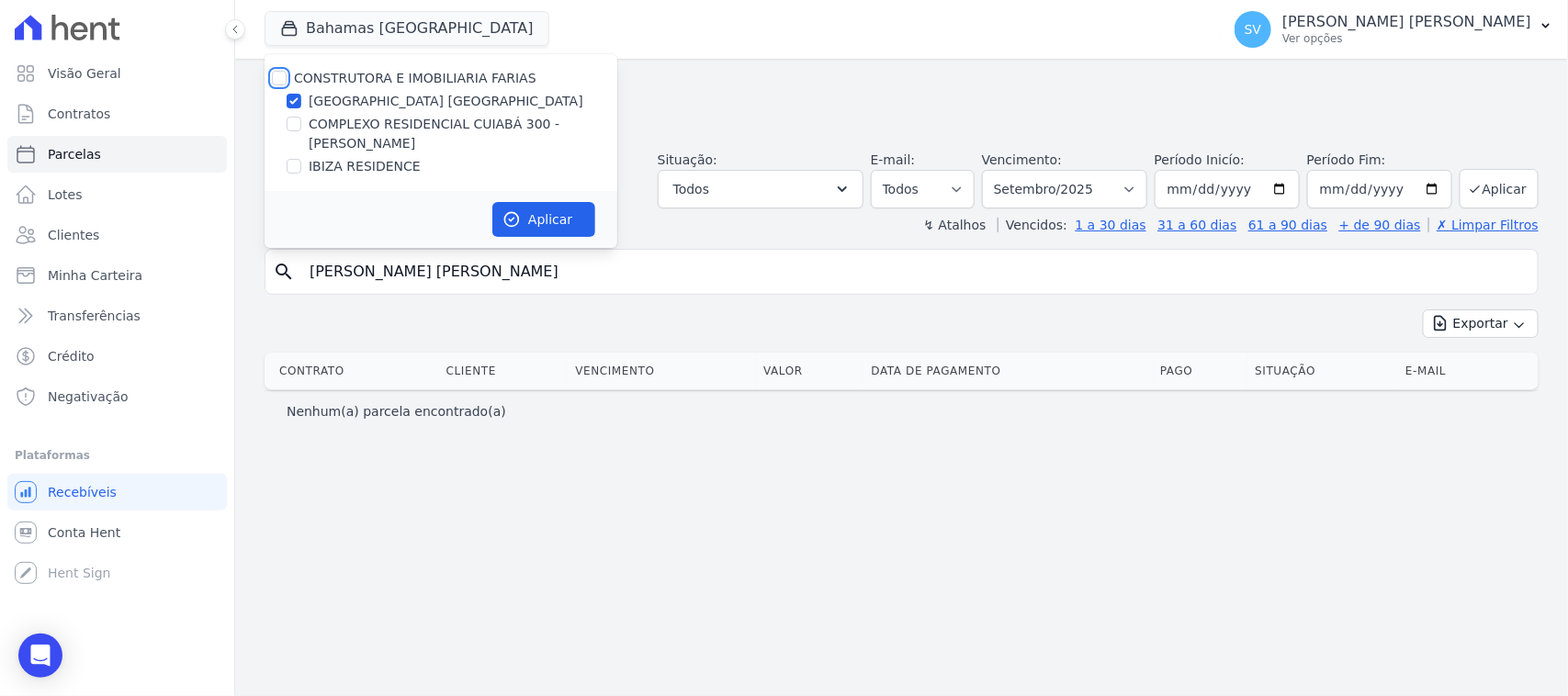
click at [275, 80] on input "CONSTRUTORA E IMOBILIARIA FARIAS" at bounding box center [280, 78] width 15 height 15
checkbox input "true"
click at [548, 225] on button "Aplicar" at bounding box center [543, 219] width 103 height 35
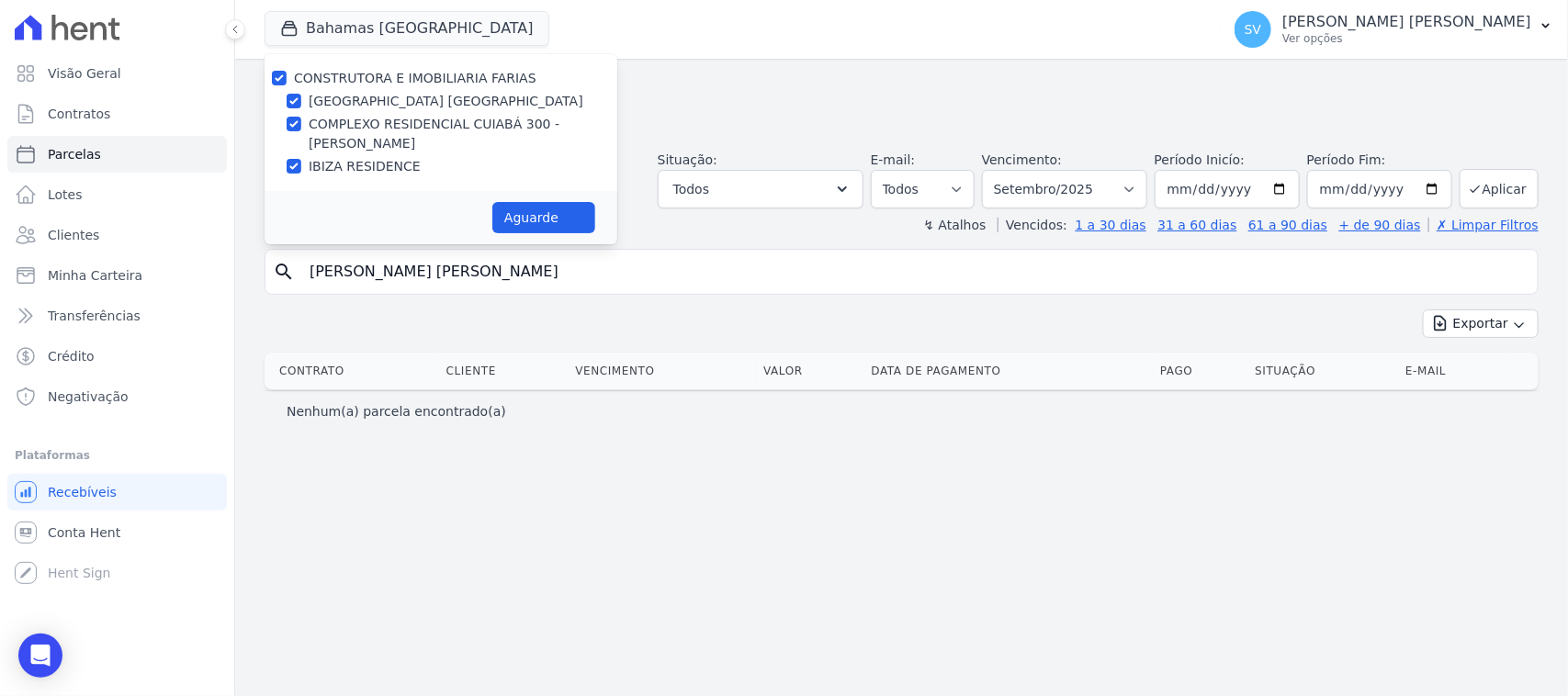
select select
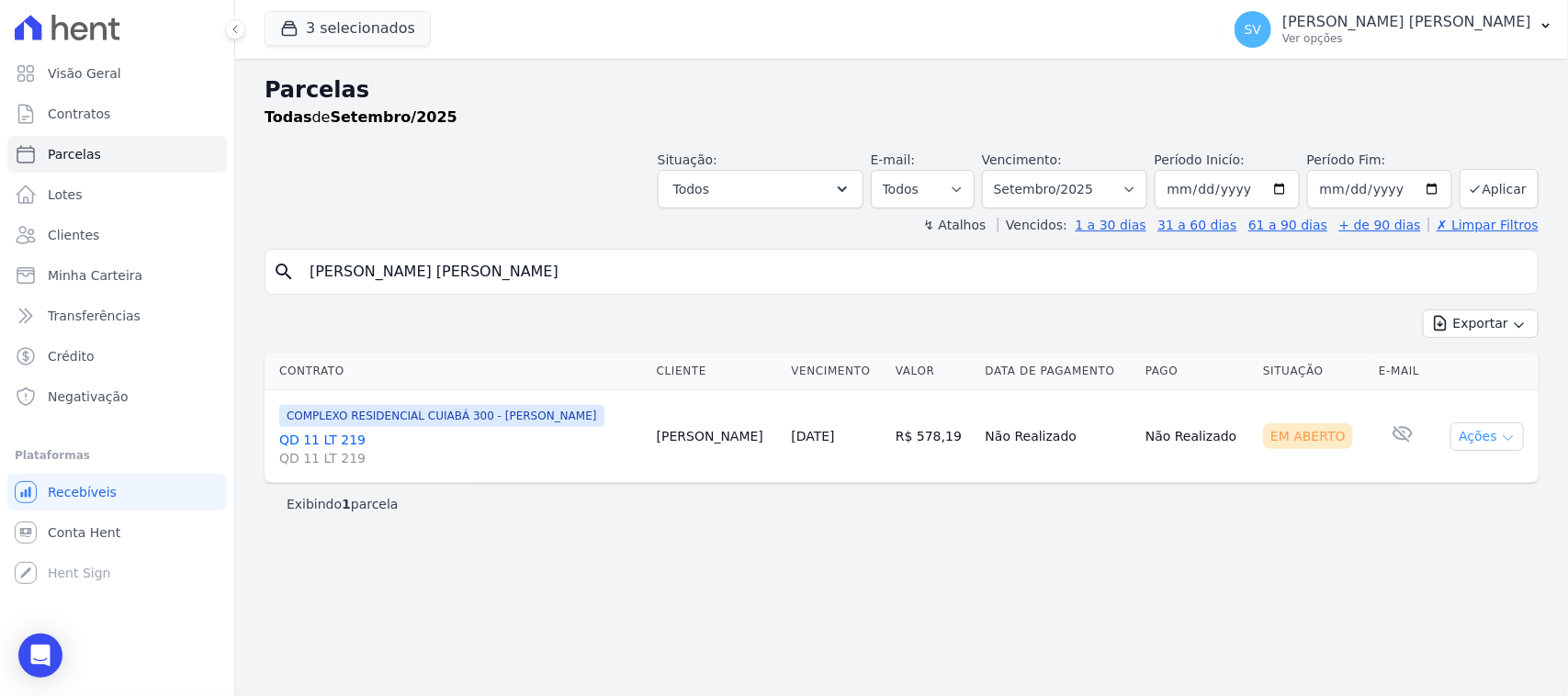
drag, startPoint x: 1451, startPoint y: 433, endPoint x: 1488, endPoint y: 438, distance: 37.3
click at [1453, 434] on td "Ações Ver boleto Antecipar Antecipação não disponível Enviar whatsapp É necessá…" at bounding box center [1486, 436] width 106 height 92
drag, startPoint x: 1490, startPoint y: 437, endPoint x: 1466, endPoint y: 452, distance: 28.3
click at [1490, 438] on button "Ações" at bounding box center [1487, 436] width 74 height 28
click at [1433, 480] on link "Ver boleto" at bounding box center [1479, 478] width 176 height 34
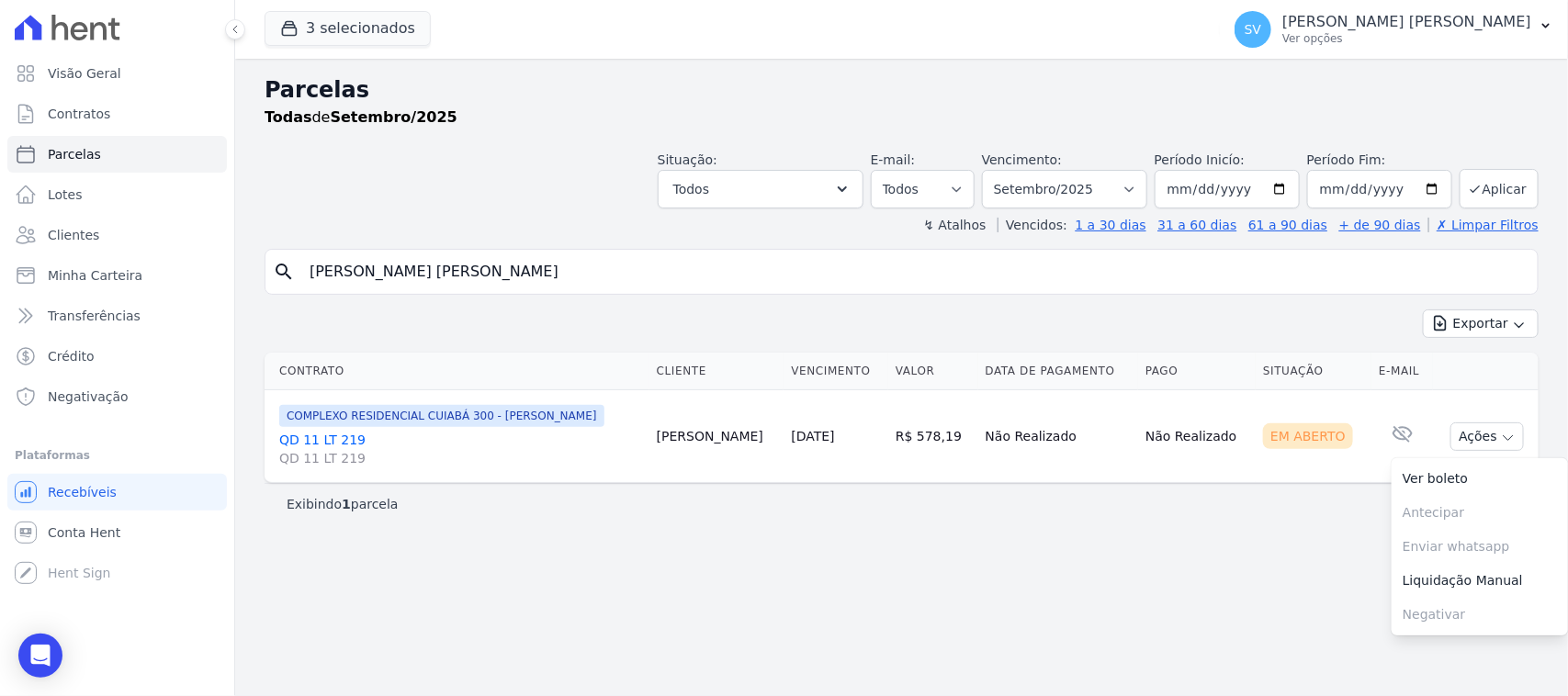
click at [106, 19] on icon at bounding box center [68, 27] width 106 height 25
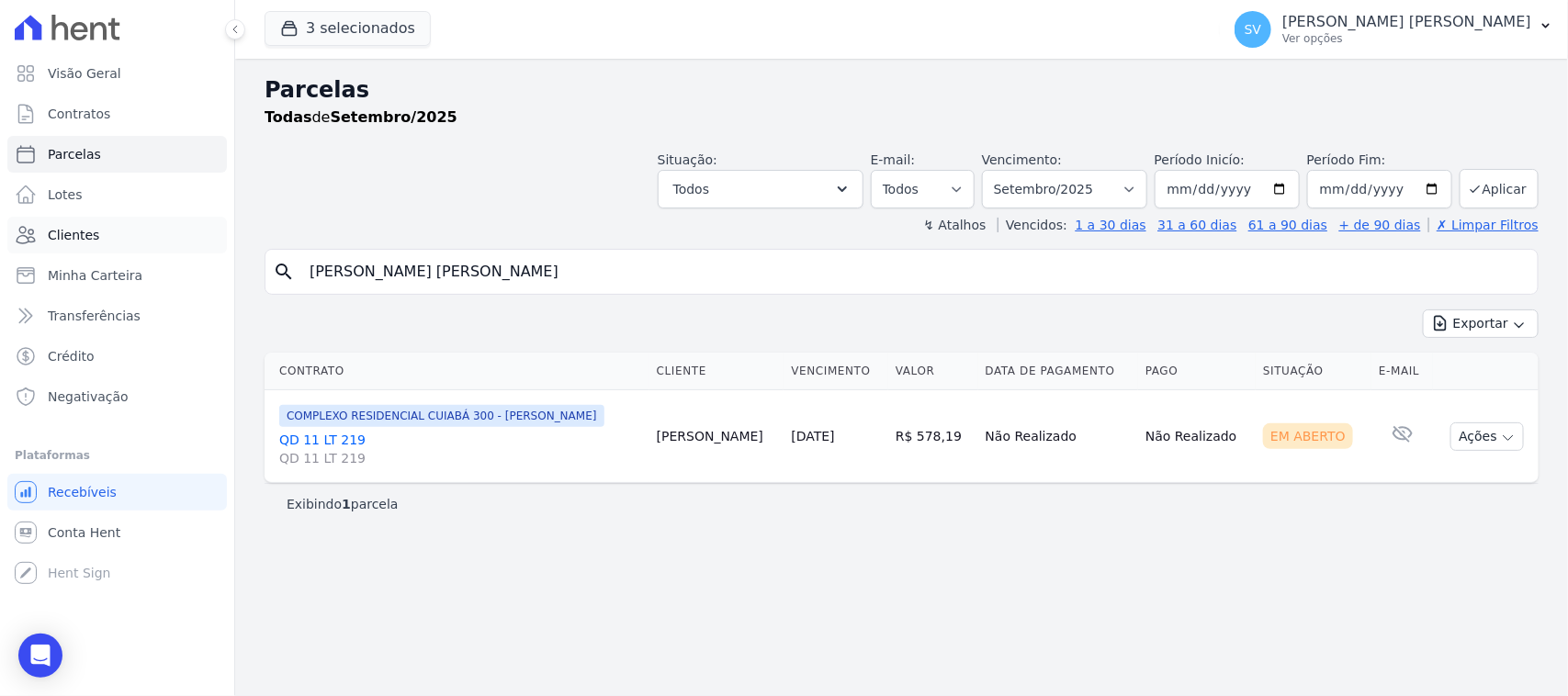
click at [155, 227] on link "Clientes" at bounding box center [117, 235] width 220 height 37
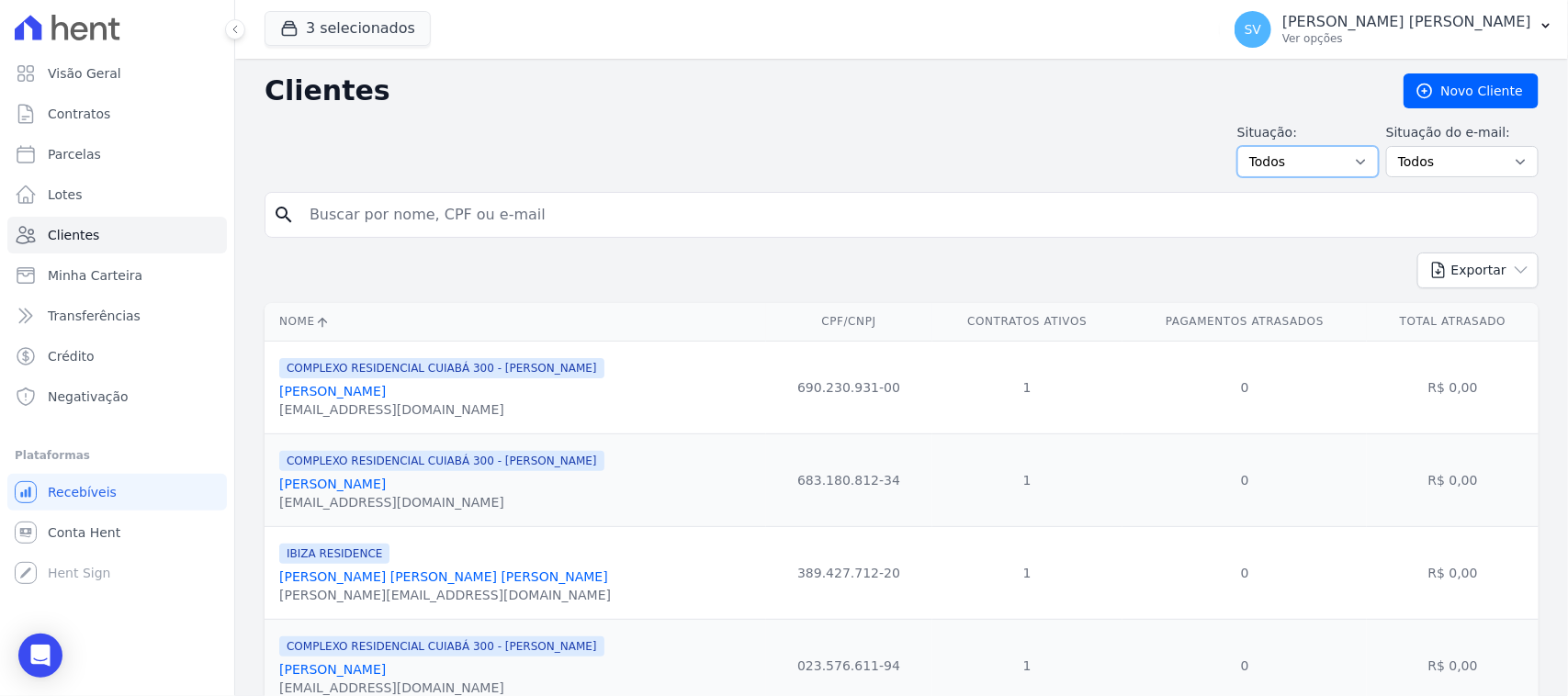
click at [1350, 156] on select "Todos Adimplentes Inadimplentes" at bounding box center [1308, 161] width 141 height 31
select select "overdue"
click at [1241, 146] on select "Todos Adimplentes Inadimplentes" at bounding box center [1308, 161] width 141 height 31
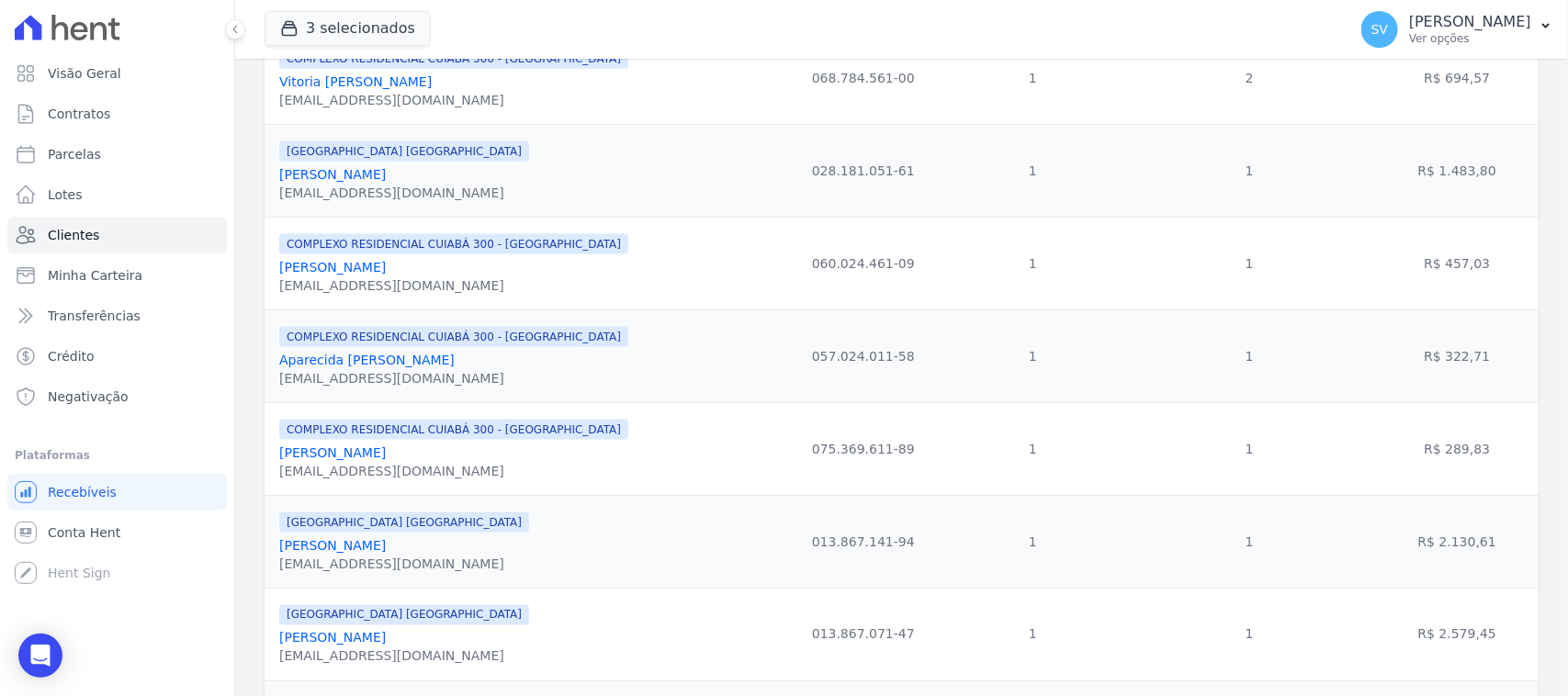
scroll to position [918, 0]
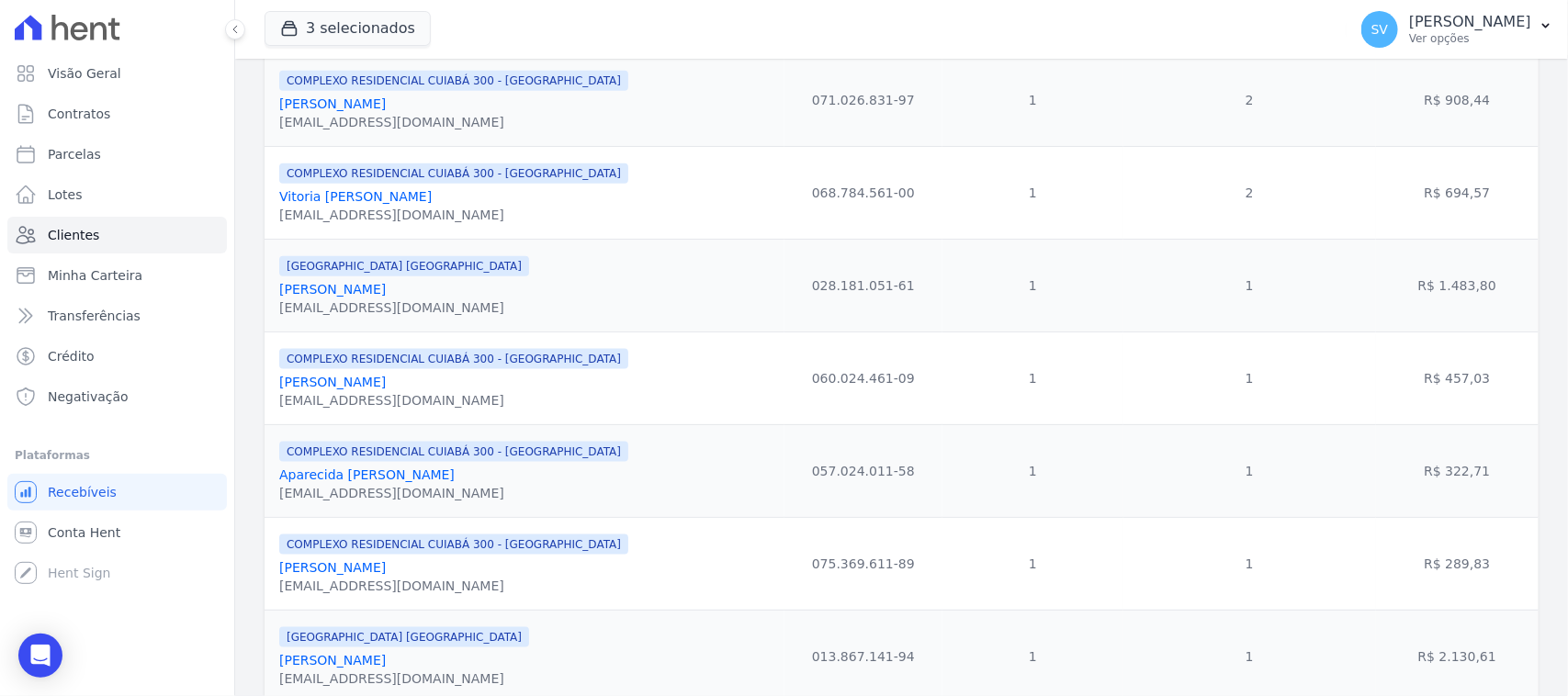
drag, startPoint x: 453, startPoint y: 303, endPoint x: 273, endPoint y: 297, distance: 180.1
click at [273, 297] on td "[GEOGRAPHIC_DATA] [GEOGRAPHIC_DATA] [PERSON_NAME] [EMAIL_ADDRESS][DOMAIN_NAME]" at bounding box center [525, 284] width 520 height 92
copy link "[PERSON_NAME]"
drag, startPoint x: 414, startPoint y: 404, endPoint x: 281, endPoint y: 388, distance: 134.0
click at [281, 388] on div "COMPLEXO RESIDENCIAL CUIABÁ 300 - [GEOGRAPHIC_DATA] [PERSON_NAME] [EMAIL_ADDRES…" at bounding box center [453, 378] width 349 height 62
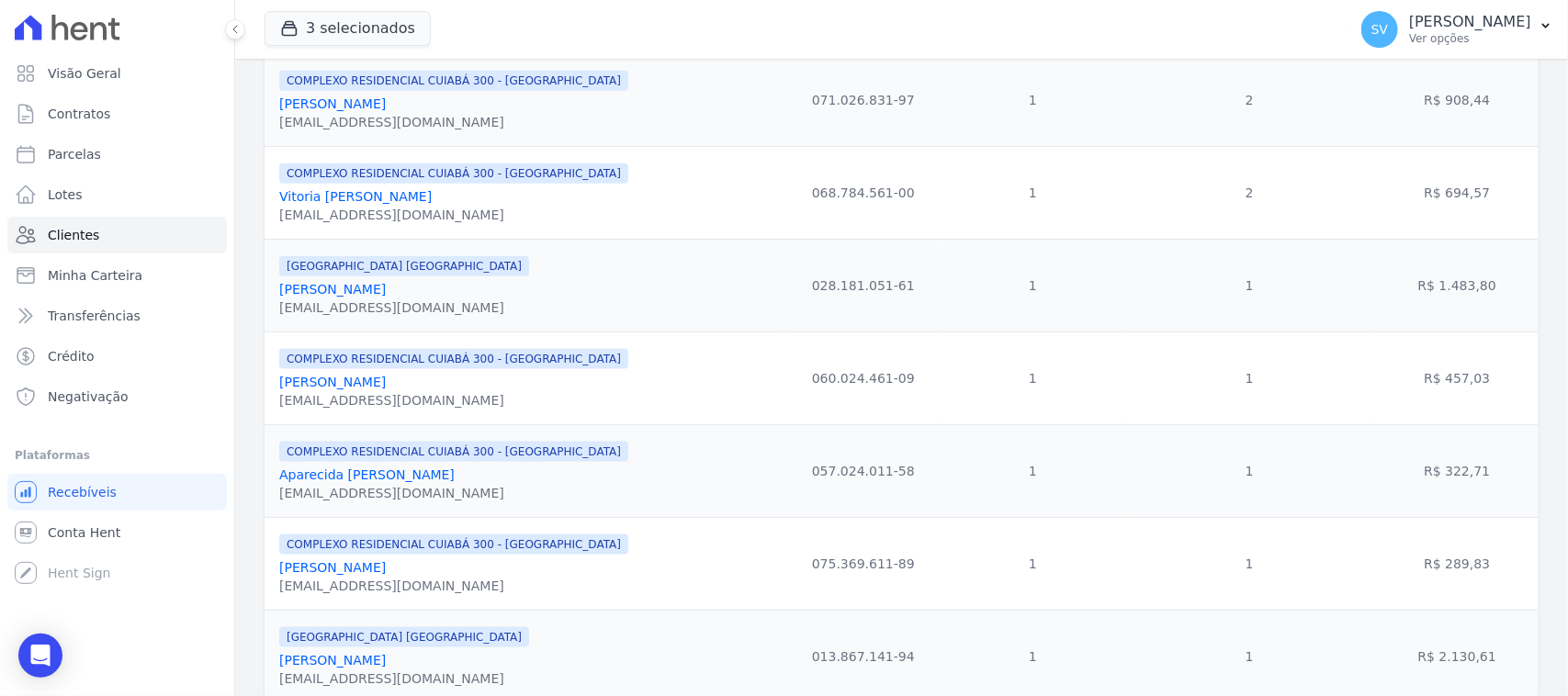
click at [547, 410] on div "[EMAIL_ADDRESS][DOMAIN_NAME]" at bounding box center [453, 399] width 349 height 18
drag, startPoint x: 415, startPoint y: 392, endPoint x: 278, endPoint y: 392, distance: 137.0
click at [279, 391] on div "[PERSON_NAME]" at bounding box center [453, 381] width 349 height 18
copy link "[PERSON_NAME]"
drag, startPoint x: 456, startPoint y: 485, endPoint x: 294, endPoint y: 484, distance: 162.0
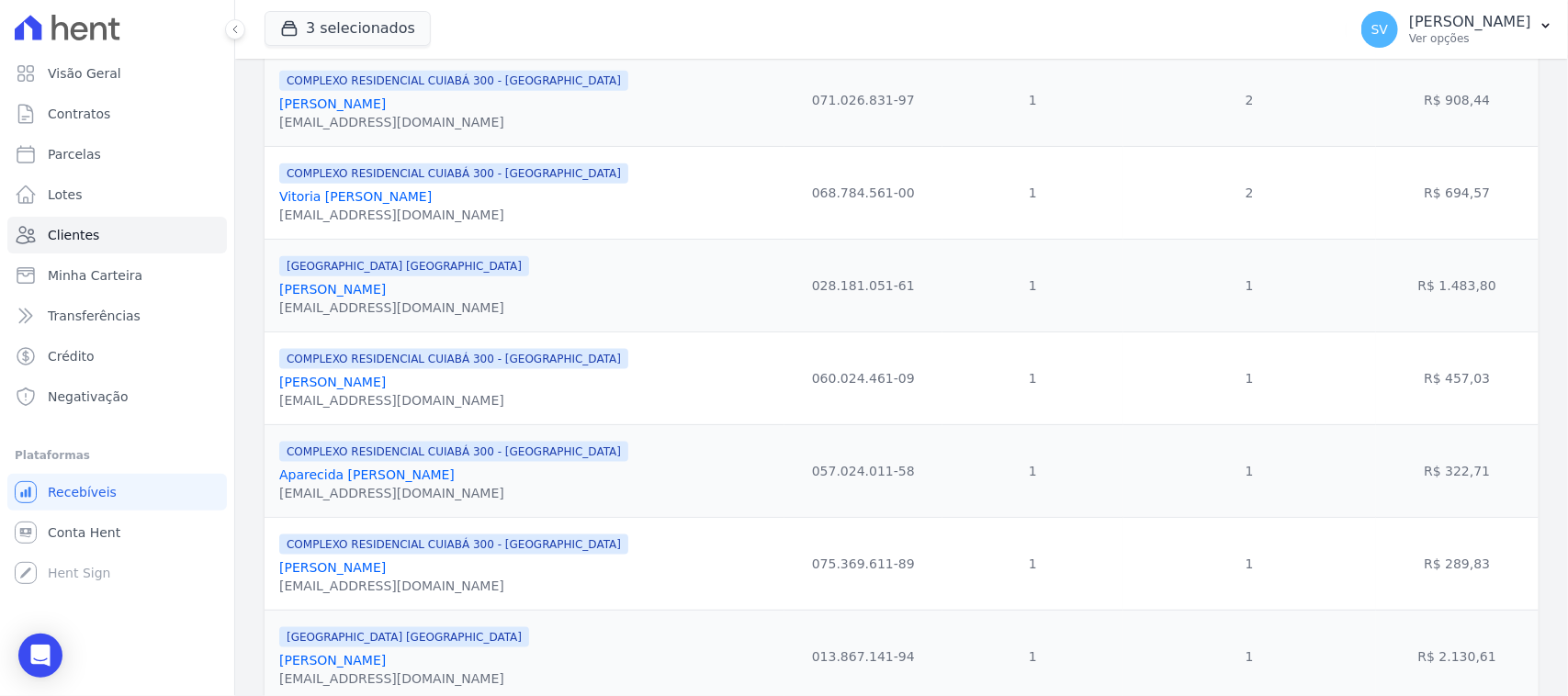
click at [281, 484] on div "Aparecida [PERSON_NAME]" at bounding box center [453, 474] width 349 height 18
copy link "Aparecida [PERSON_NAME]"
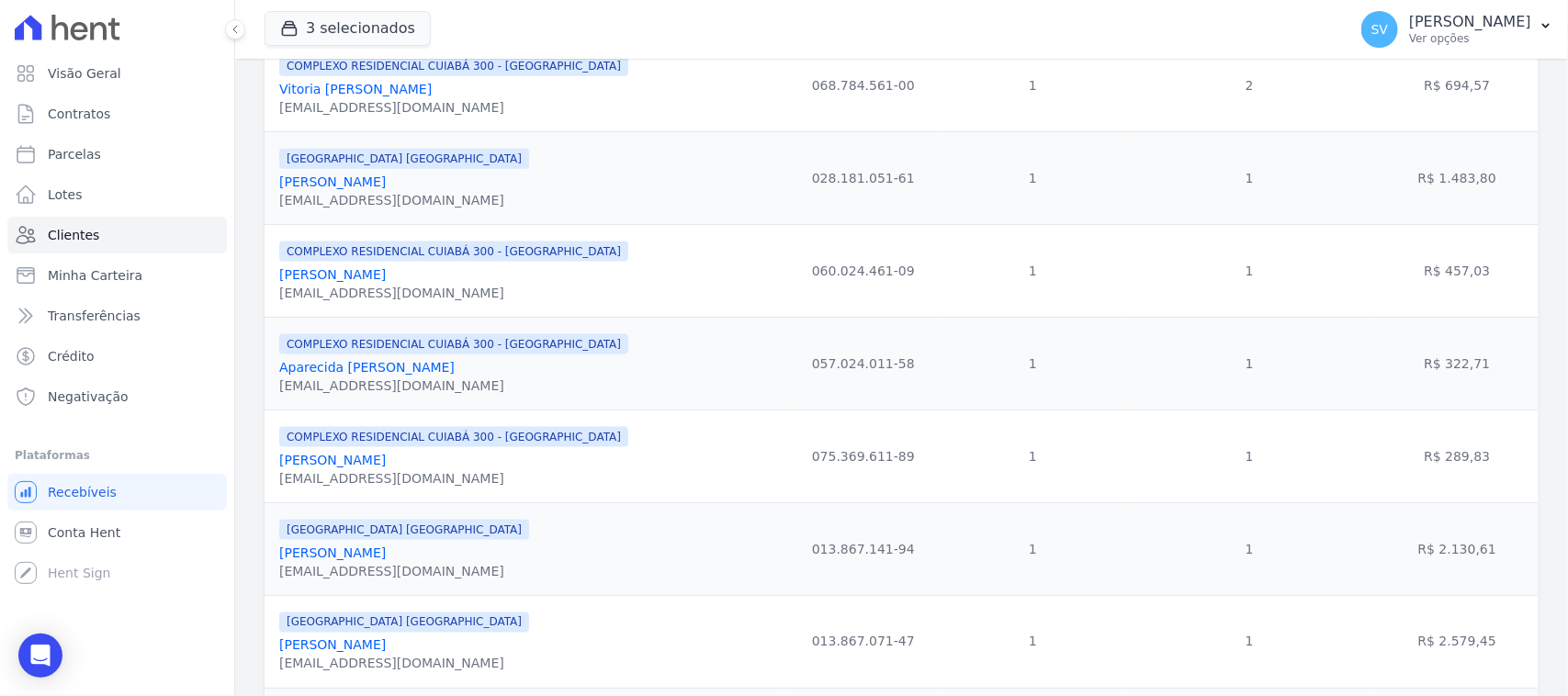
scroll to position [1147, 0]
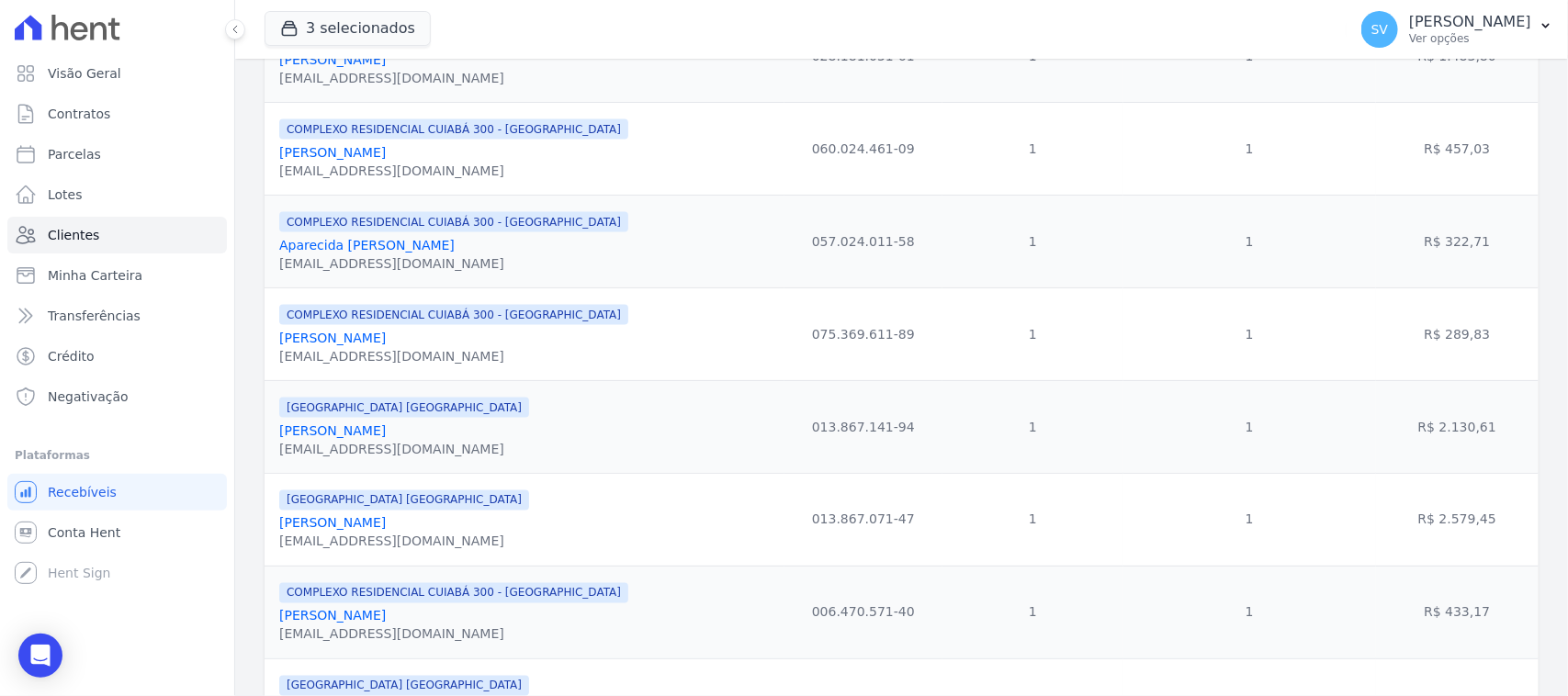
click at [433, 347] on div "[PERSON_NAME]" at bounding box center [453, 337] width 349 height 18
drag, startPoint x: 418, startPoint y: 350, endPoint x: 289, endPoint y: 345, distance: 129.1
click at [289, 345] on div "[PERSON_NAME]" at bounding box center [453, 337] width 349 height 18
drag, startPoint x: 255, startPoint y: 326, endPoint x: 271, endPoint y: 349, distance: 28.0
click at [255, 329] on div "Nome CPF/CNPJ Contratos Ativos Pagamentos Atrasados Total Atrasado COMPLEXO RES…" at bounding box center [902, 324] width 1332 height 2353
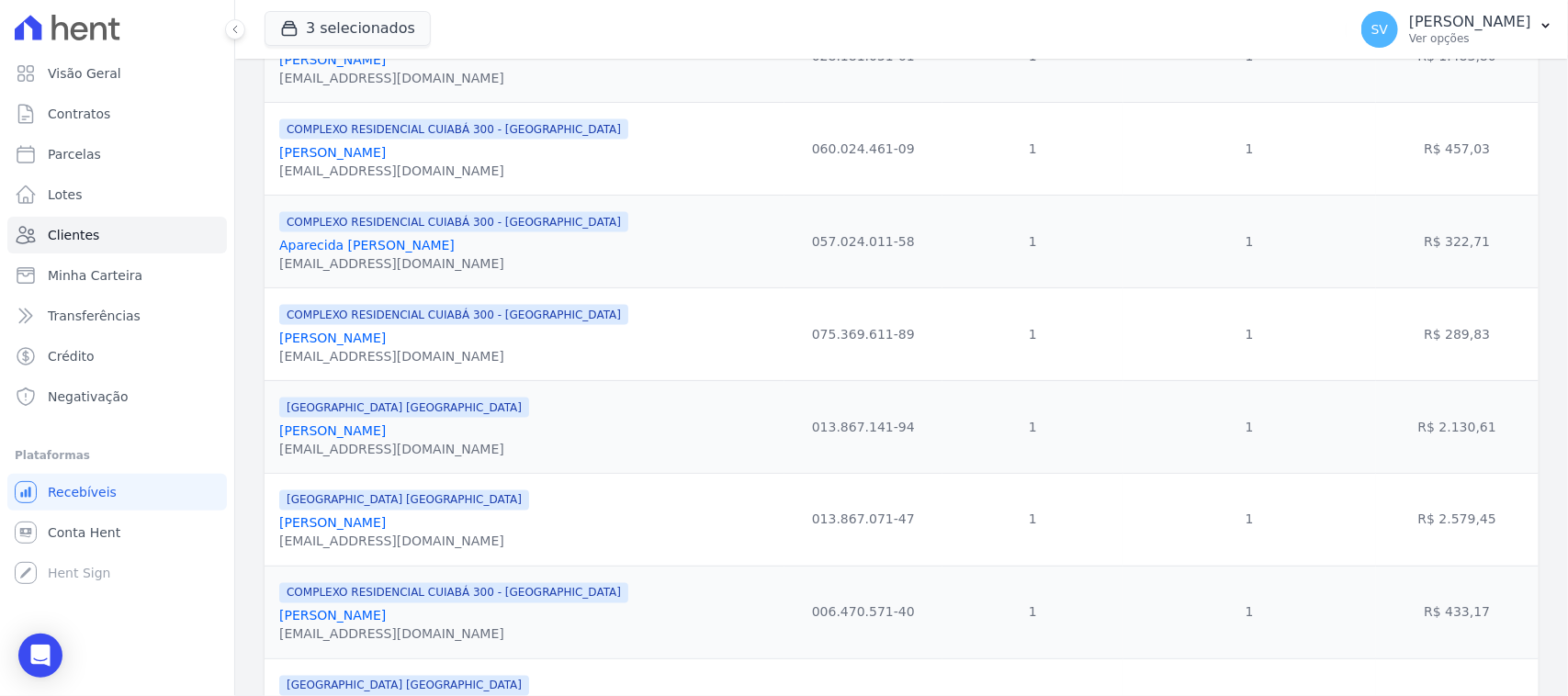
drag, startPoint x: 422, startPoint y: 351, endPoint x: 292, endPoint y: 351, distance: 130.0
click at [279, 347] on div "[PERSON_NAME]" at bounding box center [453, 337] width 349 height 18
drag, startPoint x: 295, startPoint y: 349, endPoint x: 308, endPoint y: 345, distance: 13.6
copy link "[PERSON_NAME]"
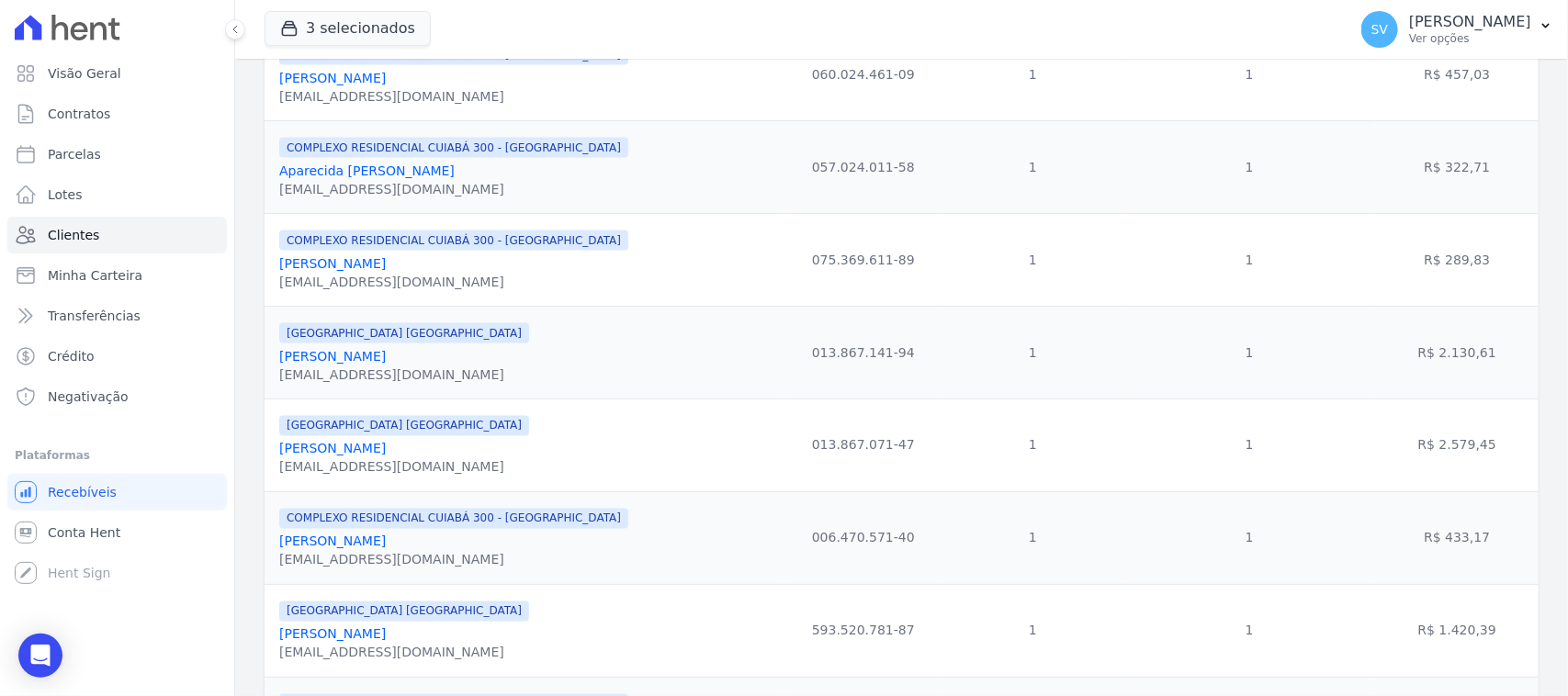
scroll to position [1262, 0]
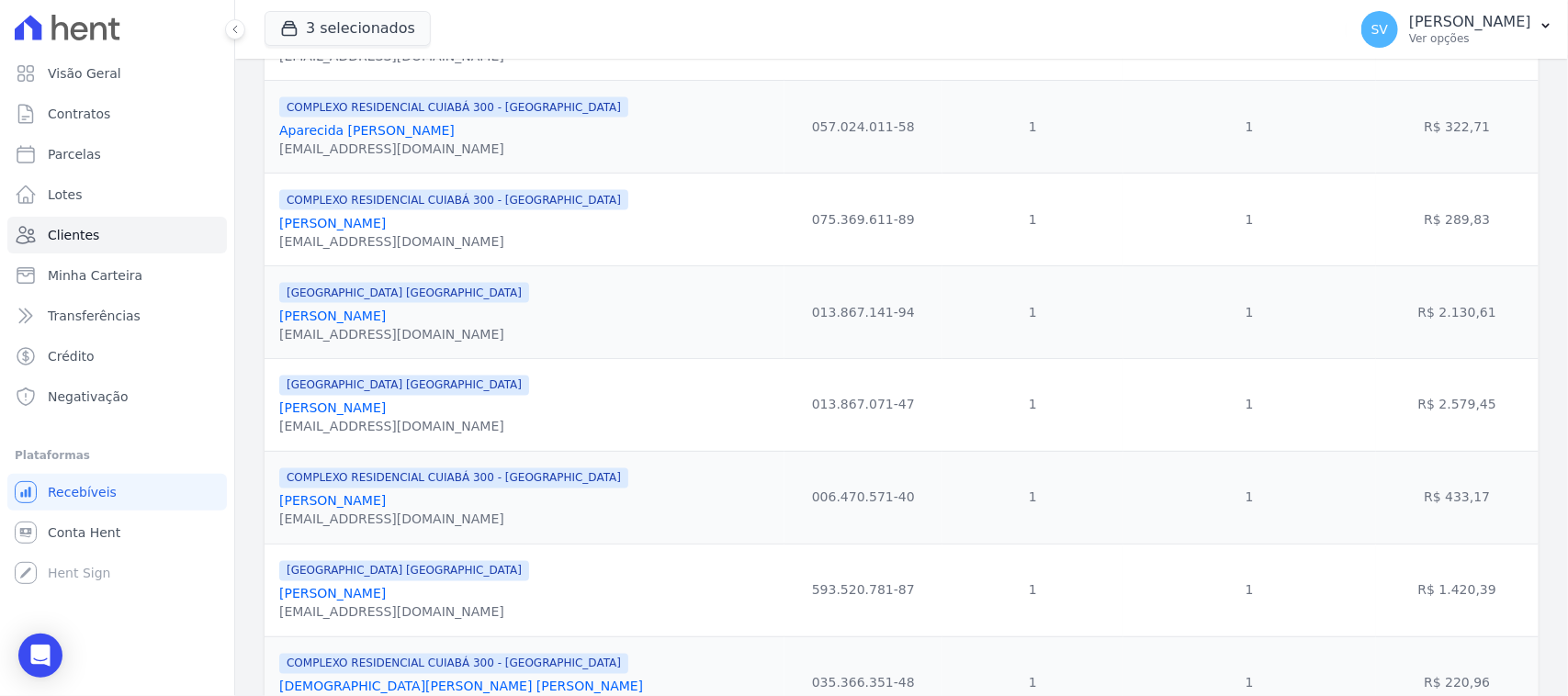
drag, startPoint x: 418, startPoint y: 332, endPoint x: 281, endPoint y: 335, distance: 137.0
click at [280, 325] on div "[PERSON_NAME]" at bounding box center [403, 316] width 250 height 18
copy link "[PERSON_NAME]"
